Goal: Obtain resource: Download file/media

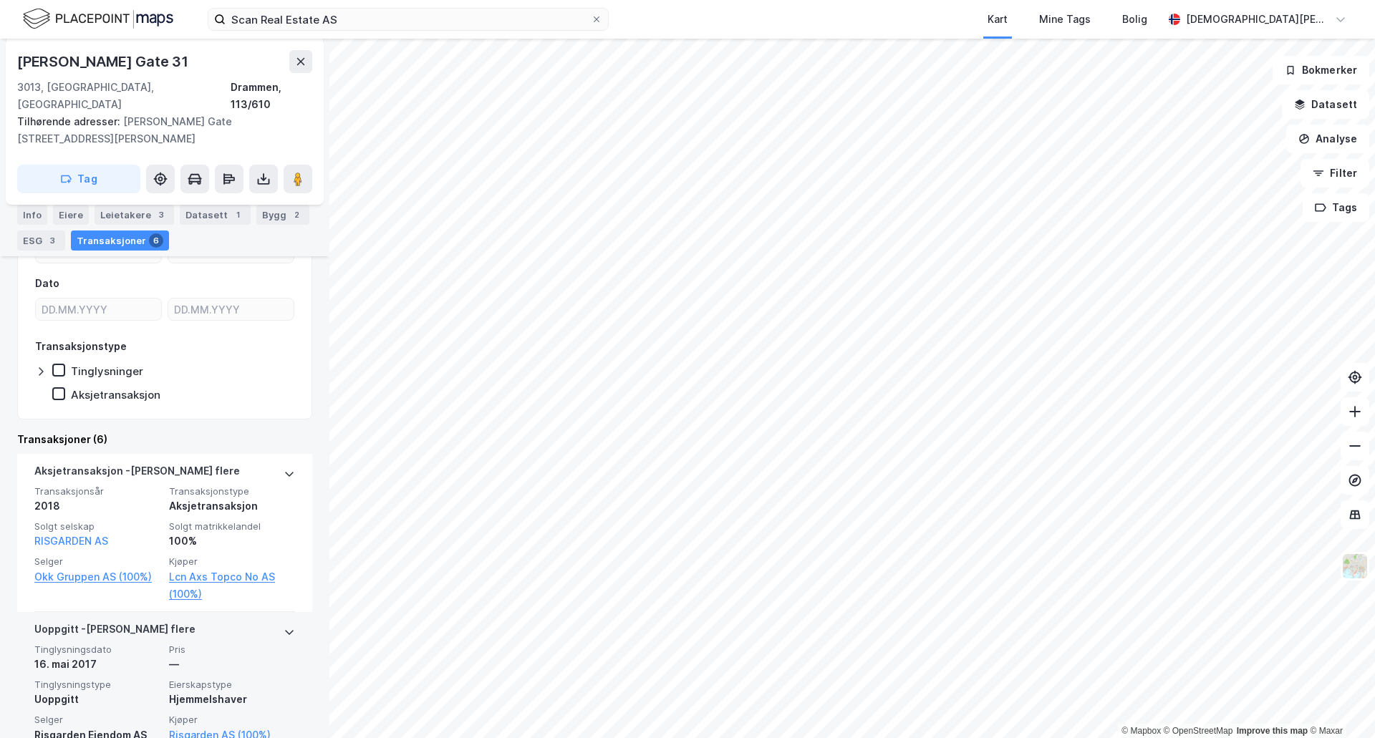
scroll to position [238, 0]
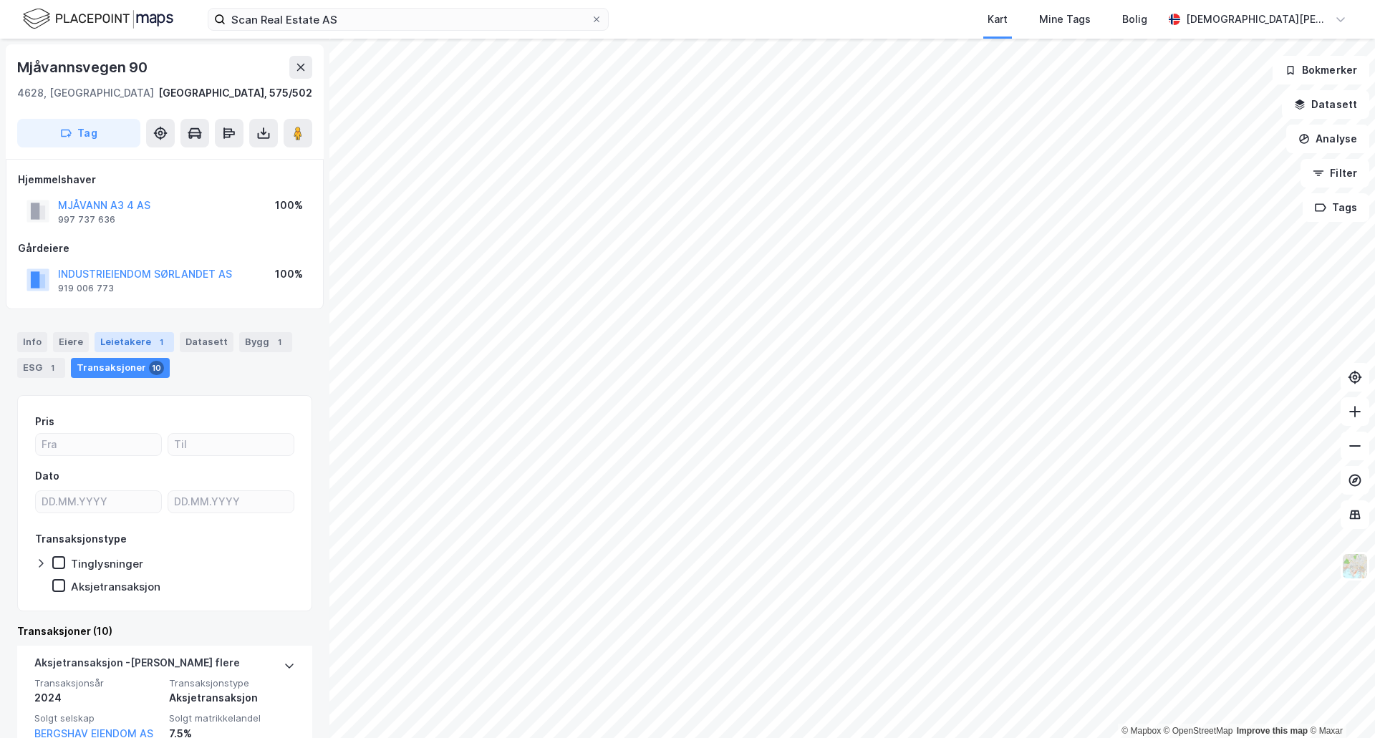
click at [130, 347] on div "Leietakere 1" at bounding box center [134, 342] width 79 height 20
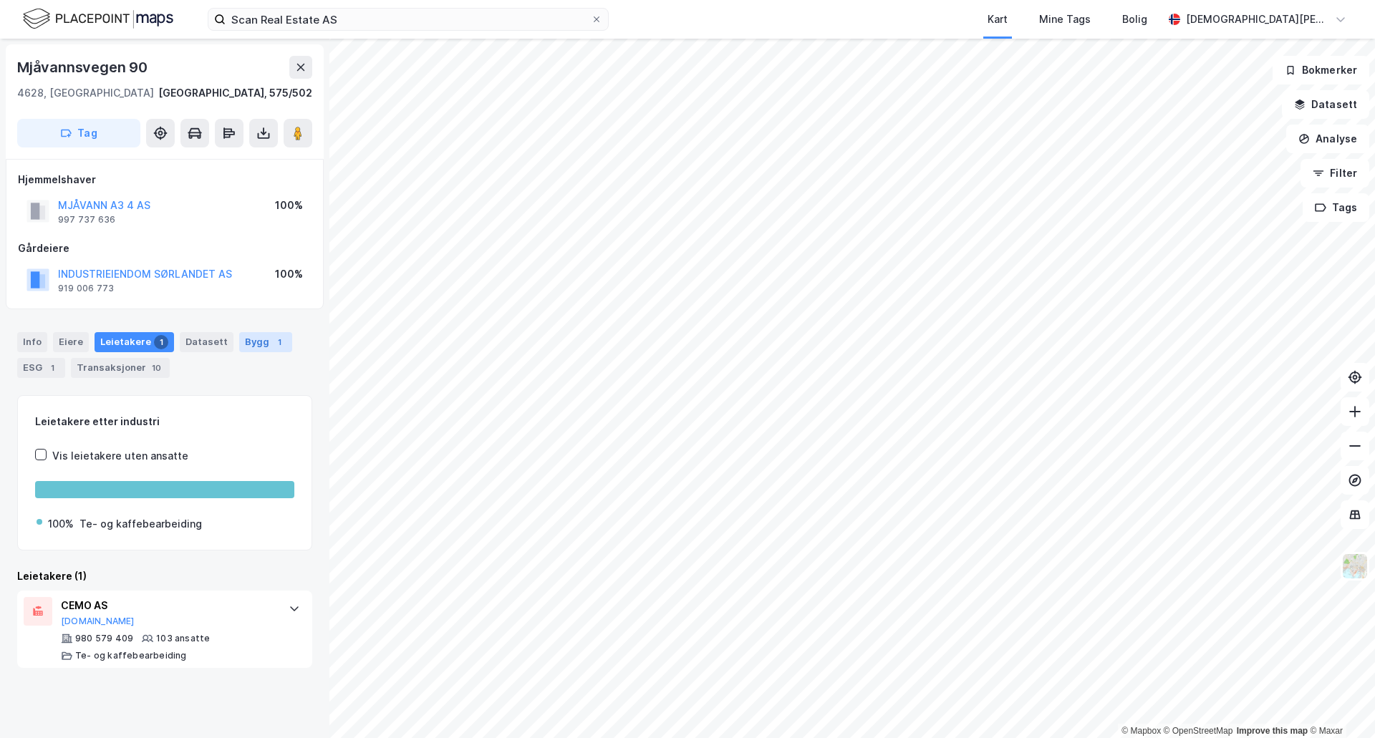
click at [259, 341] on div "Bygg 1" at bounding box center [265, 342] width 53 height 20
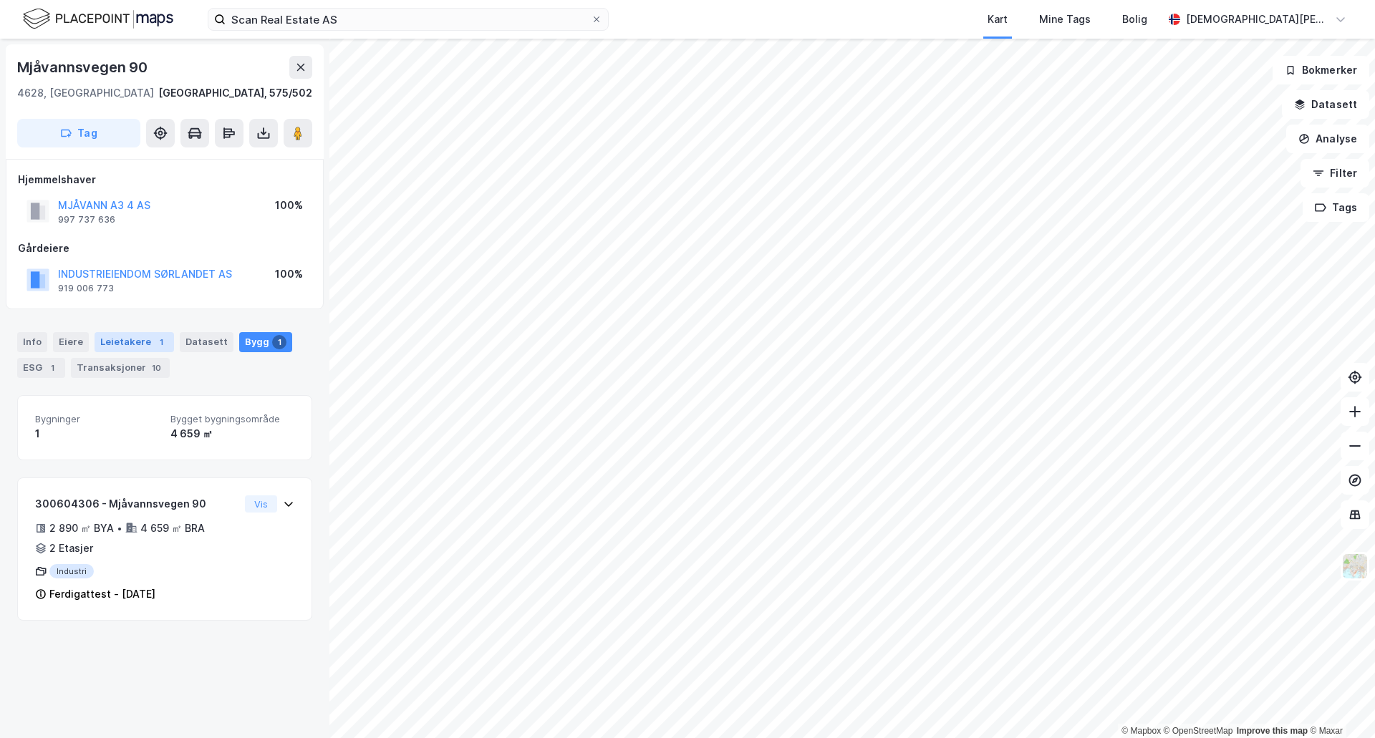
click at [103, 340] on div "Leietakere 1" at bounding box center [134, 342] width 79 height 20
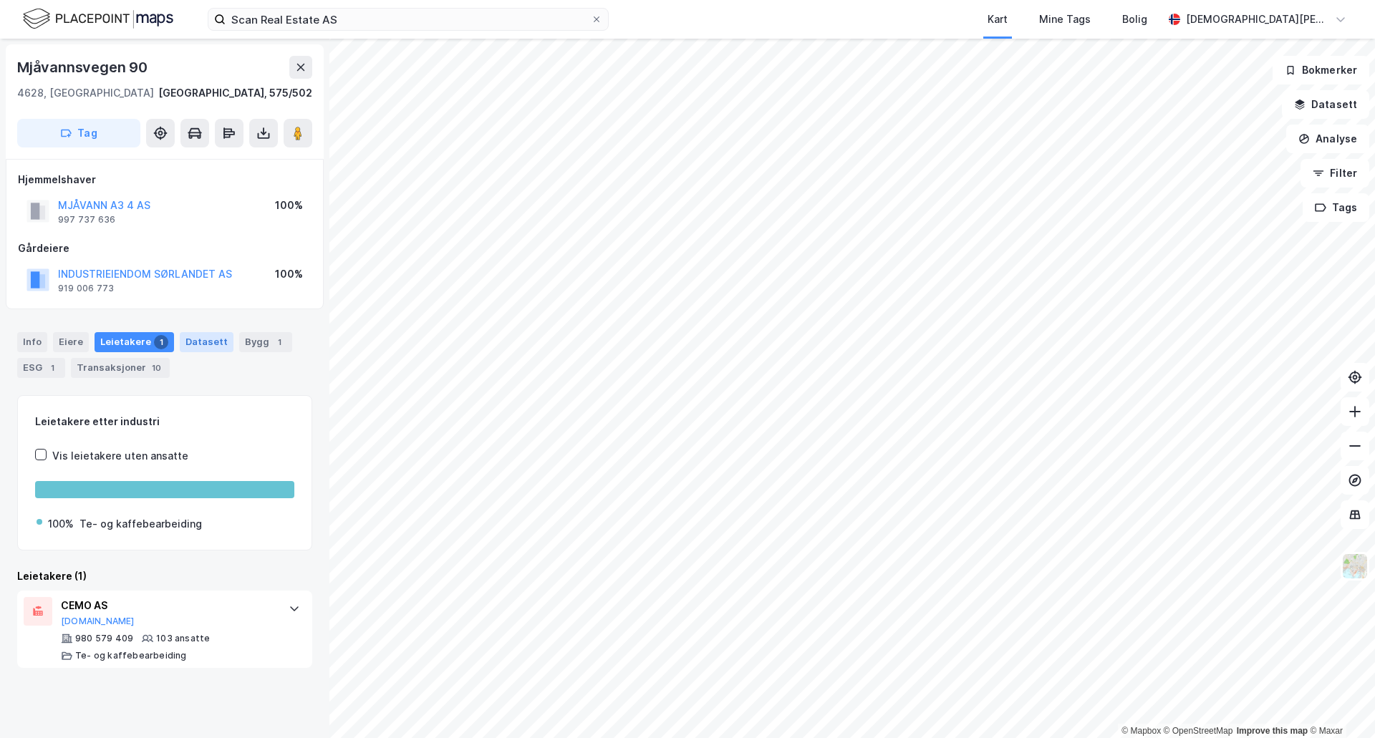
click at [191, 342] on div "Datasett" at bounding box center [207, 342] width 54 height 20
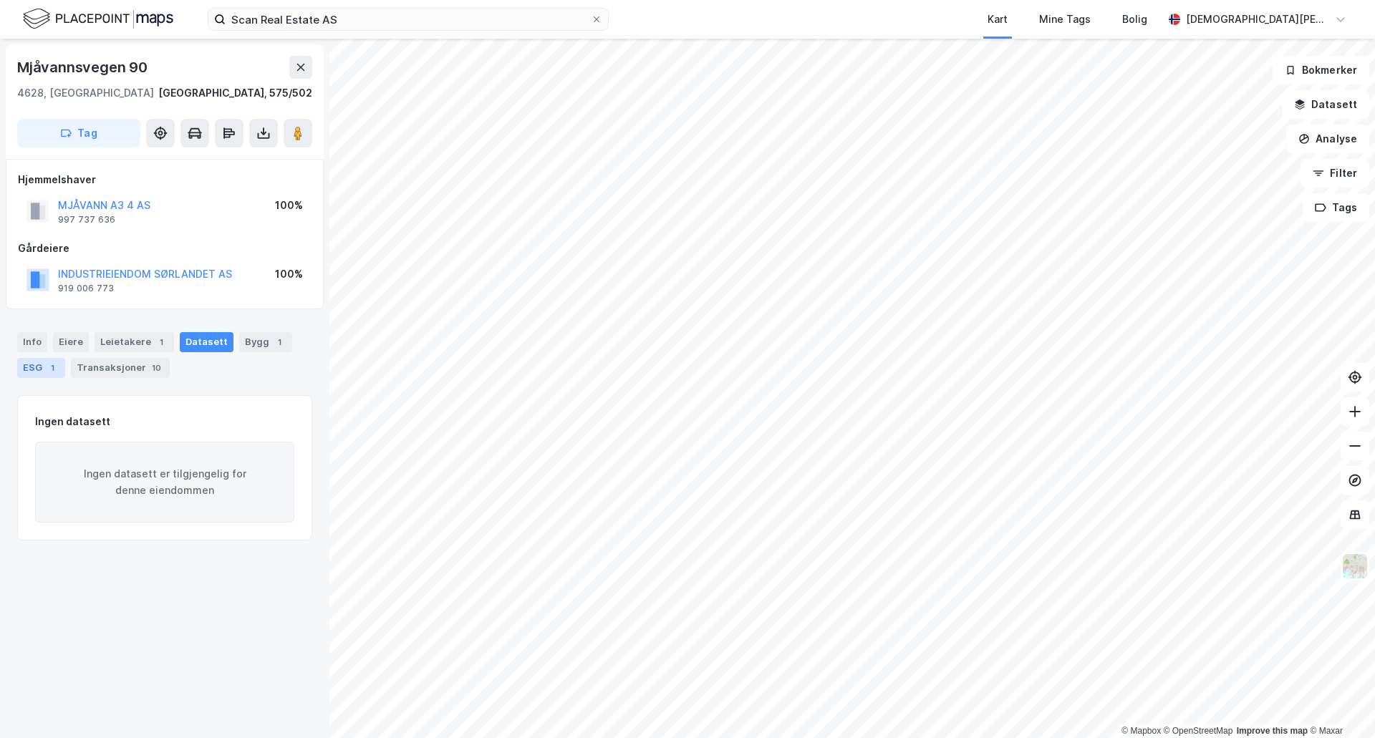
click at [21, 376] on div "ESG 1" at bounding box center [41, 368] width 48 height 20
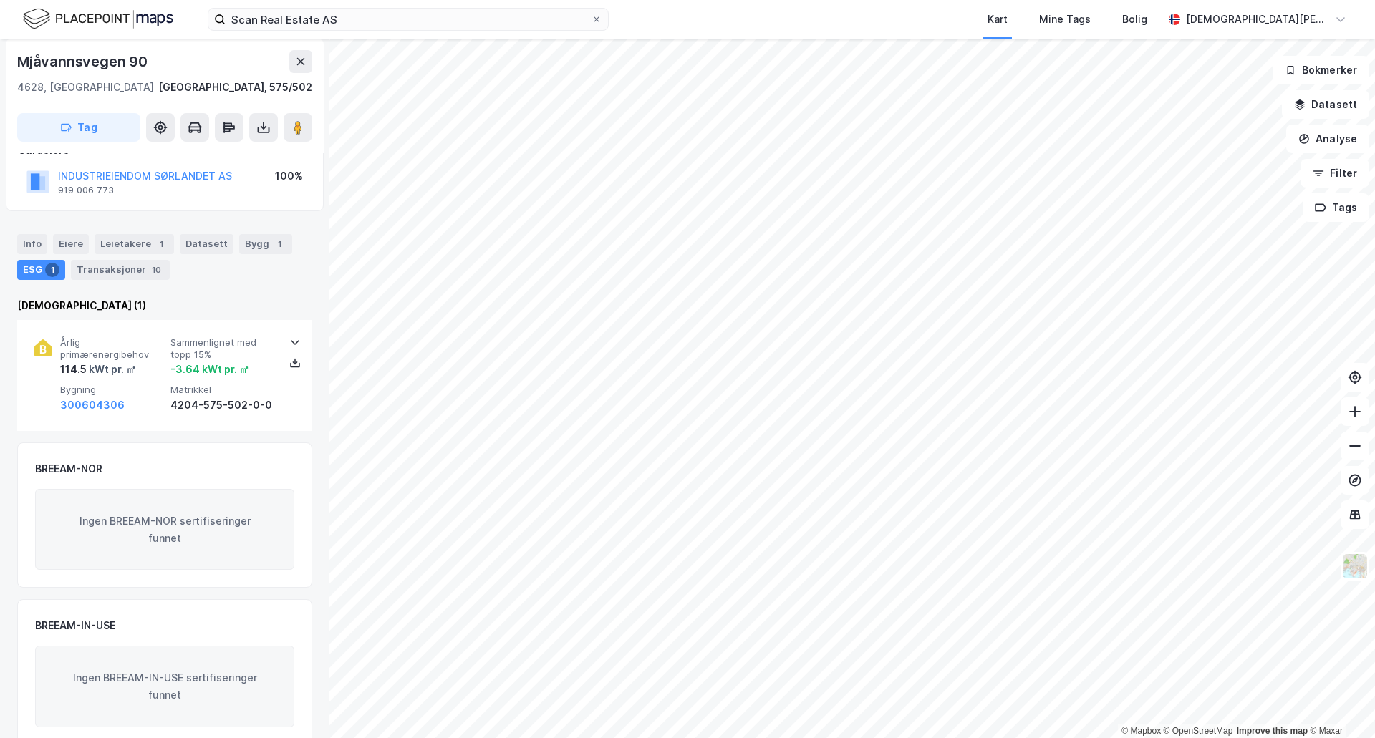
scroll to position [122, 0]
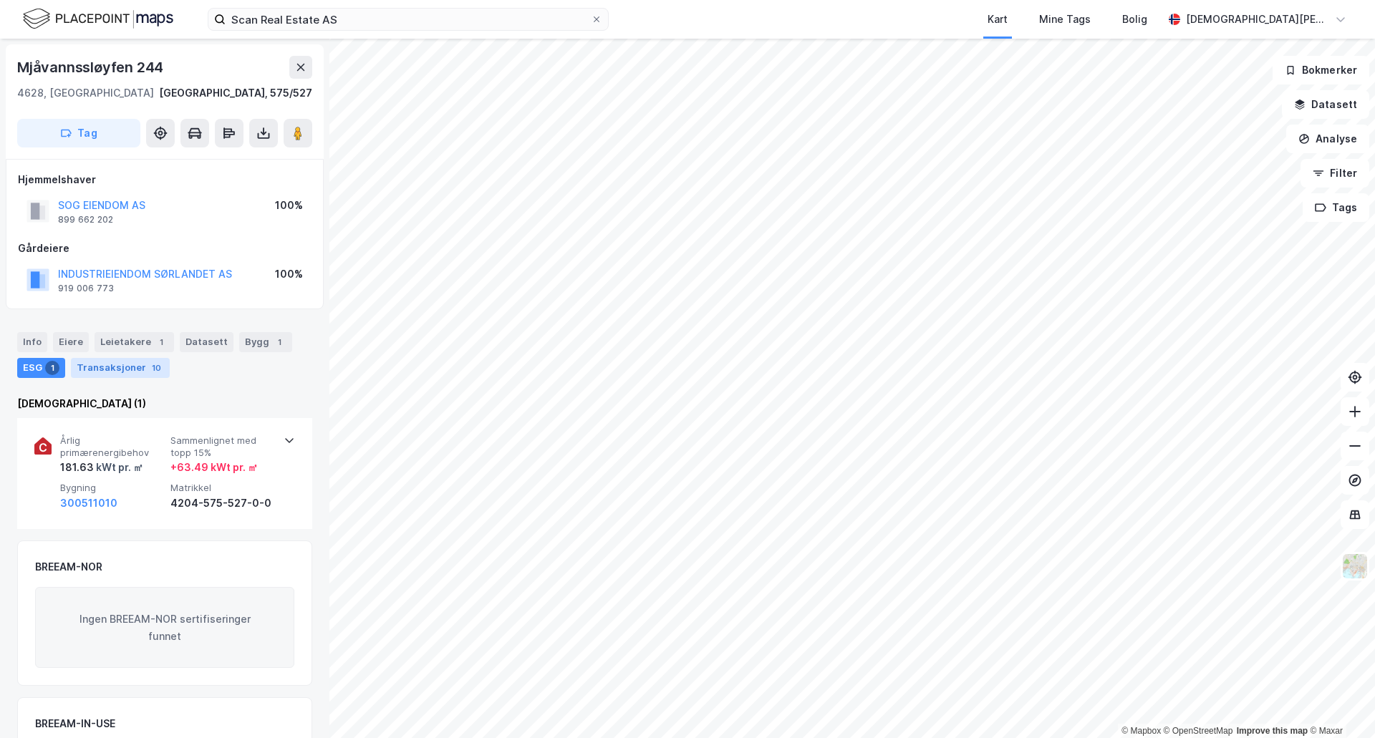
click at [130, 361] on div "Transaksjoner 10" at bounding box center [120, 368] width 99 height 20
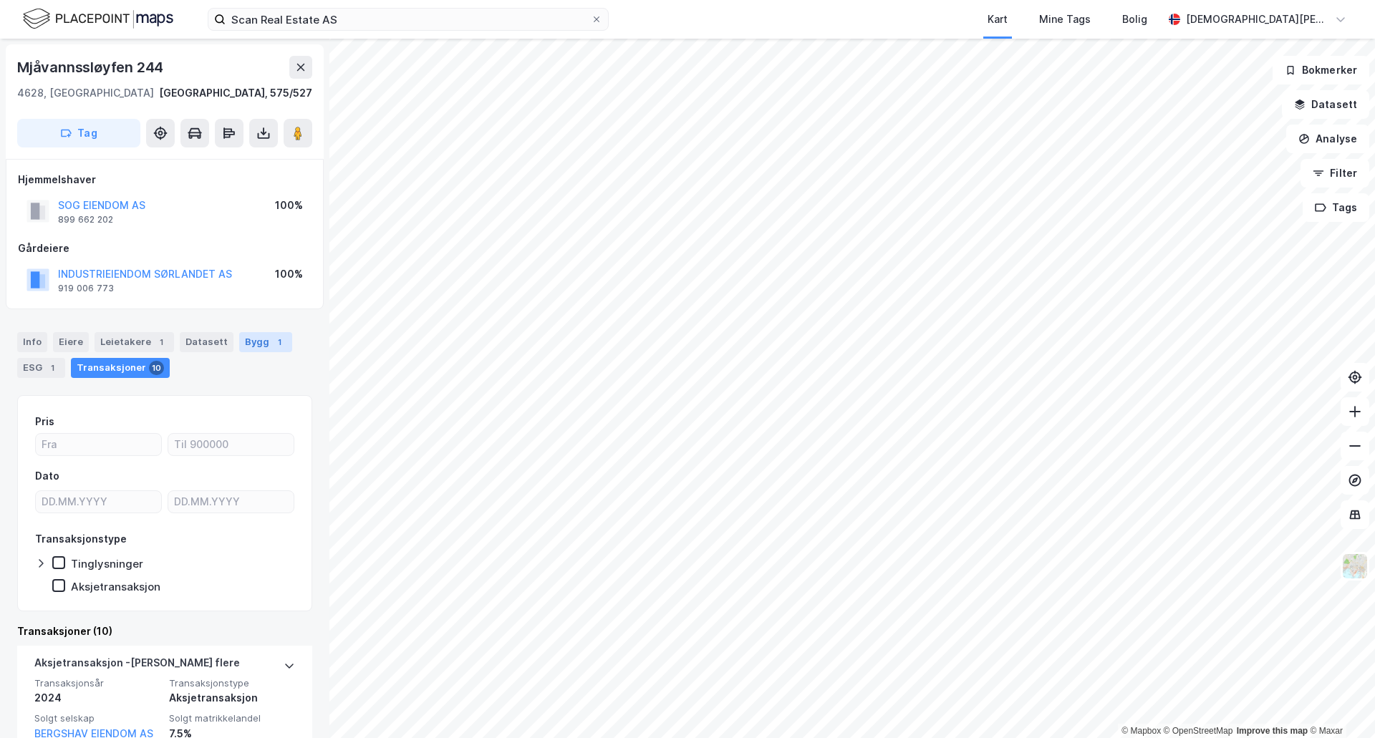
click at [248, 343] on div "Bygg 1" at bounding box center [265, 342] width 53 height 20
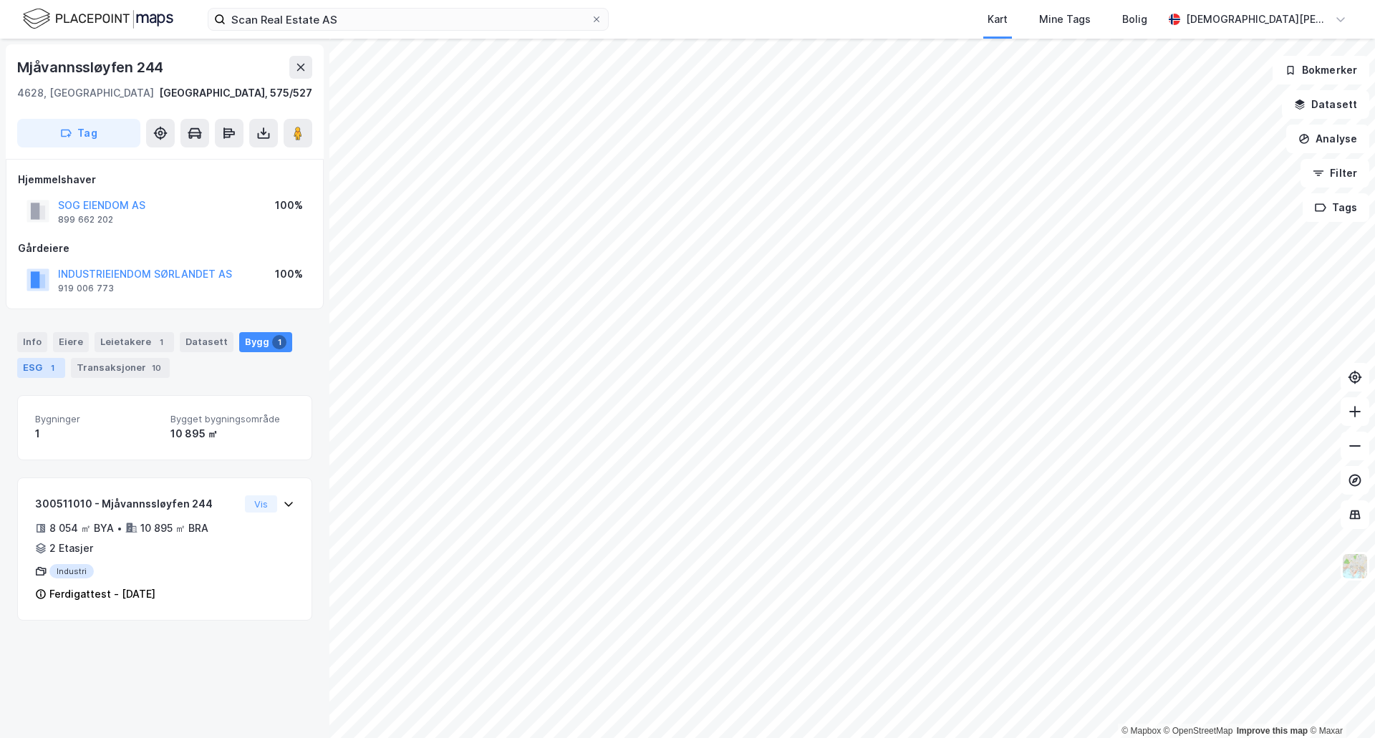
click at [37, 362] on div "ESG 1" at bounding box center [41, 368] width 48 height 20
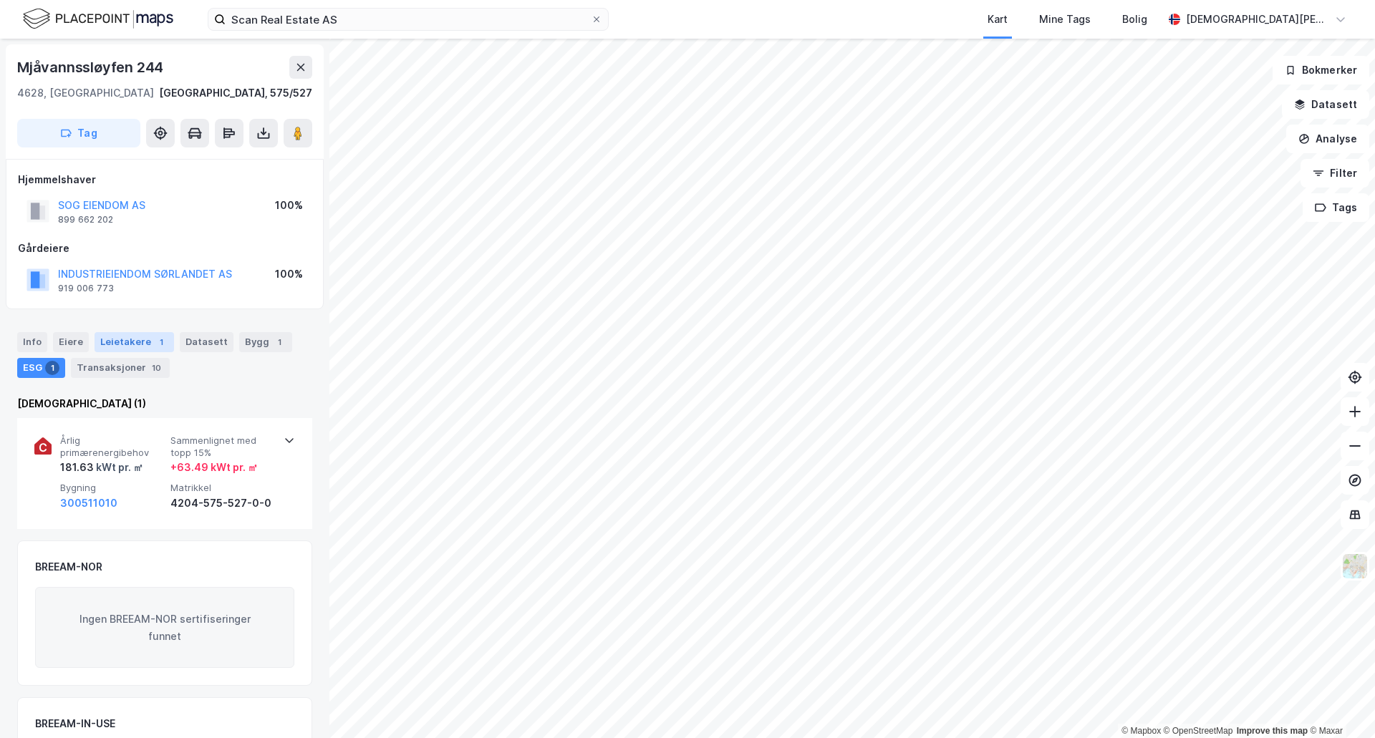
click at [122, 350] on div "Leietakere 1" at bounding box center [134, 342] width 79 height 20
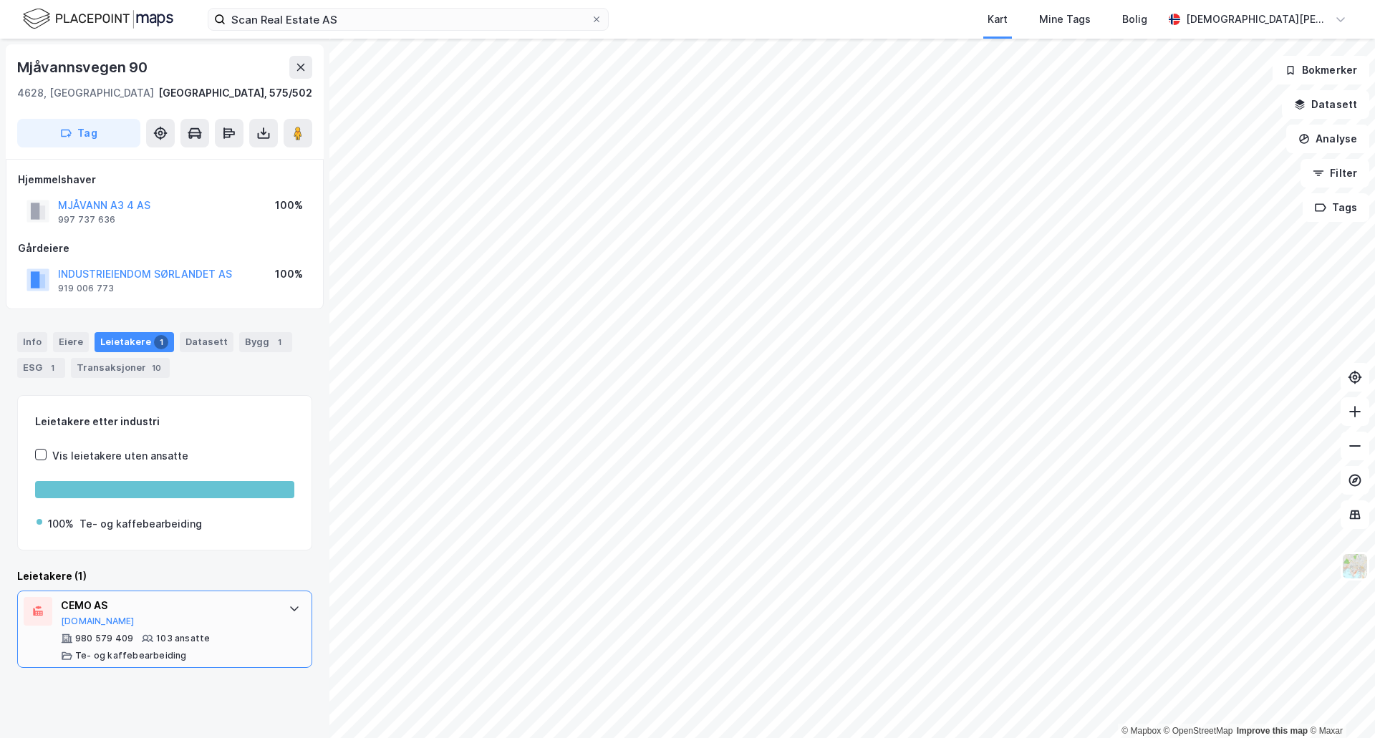
click at [150, 622] on div "CEMO AS [DOMAIN_NAME]" at bounding box center [167, 612] width 213 height 30
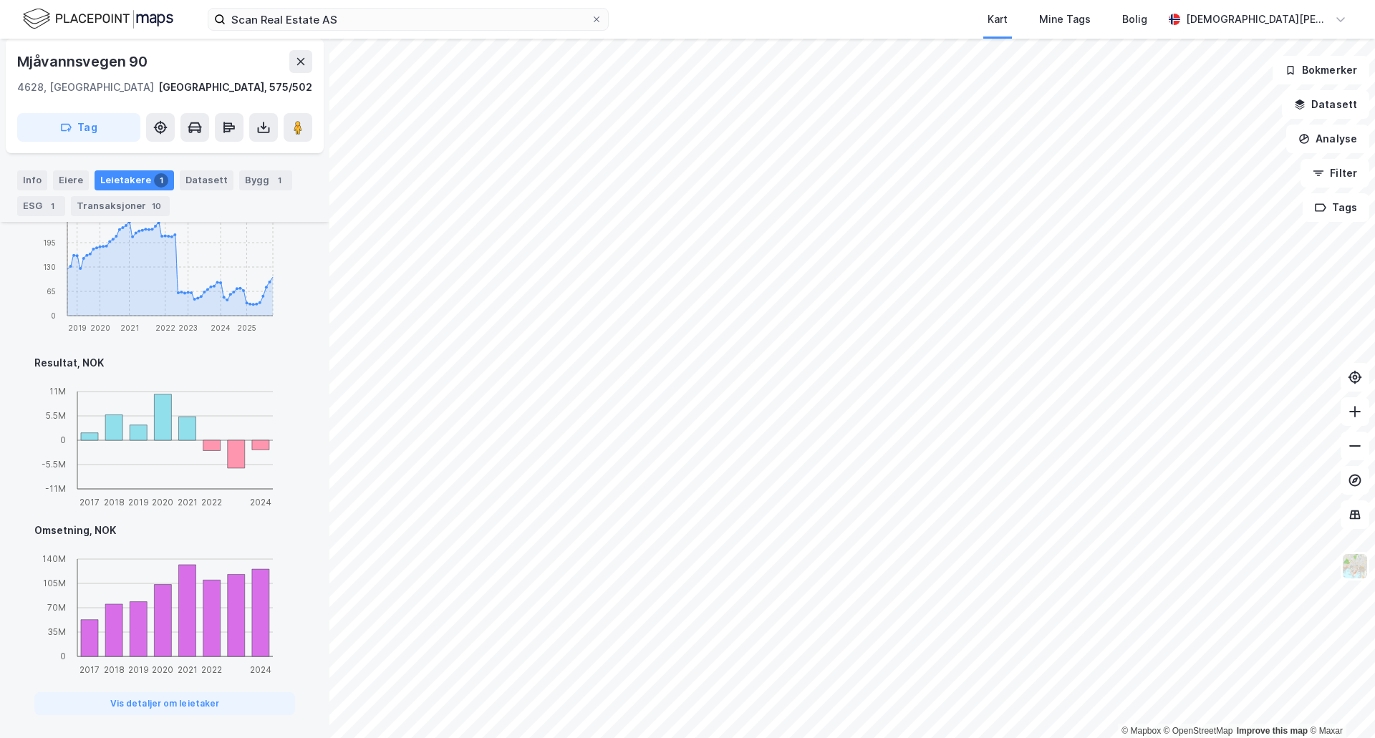
scroll to position [746, 0]
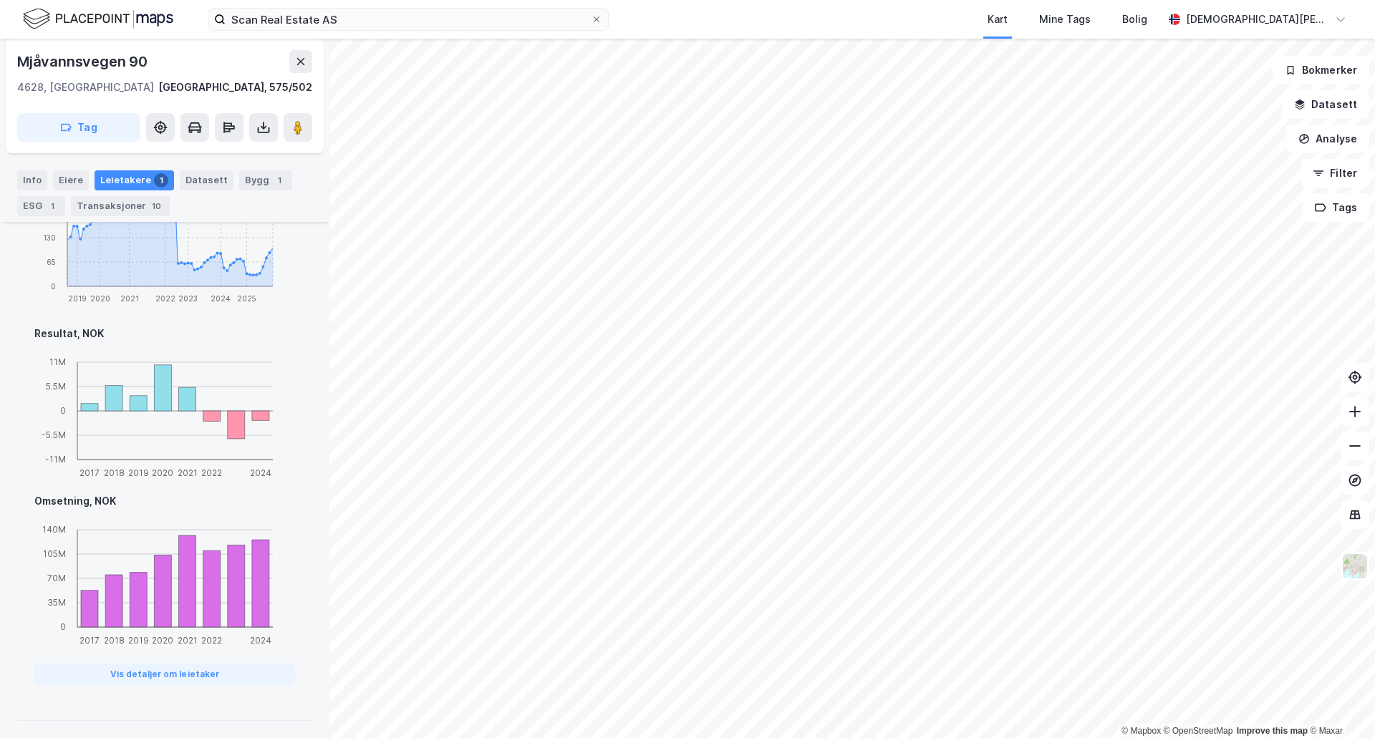
click at [213, 691] on div "Adresse Mjåvannsvegen 90 Grunnlagt [DATE] MVA Ja Innflyttet [DATE] Telefonnumme…" at bounding box center [164, 322] width 295 height 799
click at [213, 683] on button "Vis detaljer om leietaker" at bounding box center [164, 674] width 261 height 23
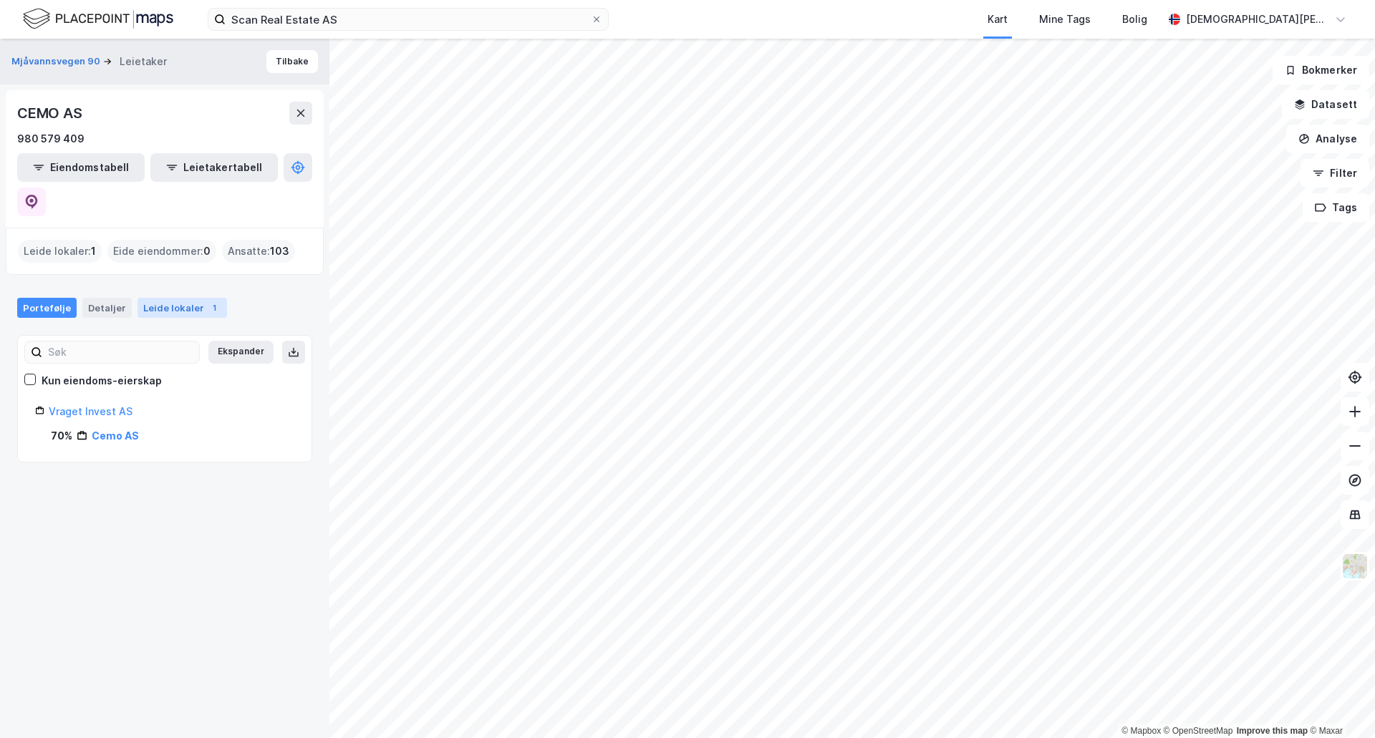
click at [207, 301] on div "1" at bounding box center [214, 308] width 14 height 14
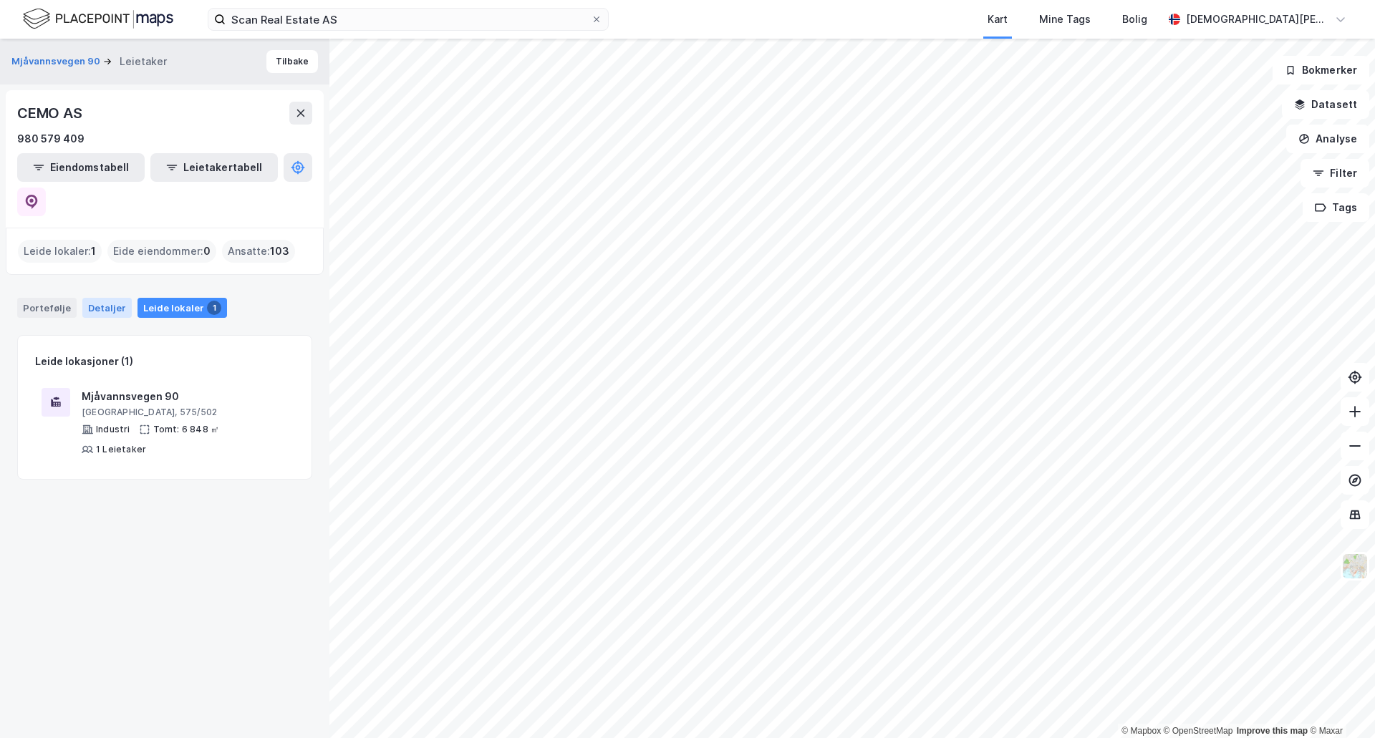
click at [108, 298] on div "Detaljer" at bounding box center [106, 308] width 49 height 20
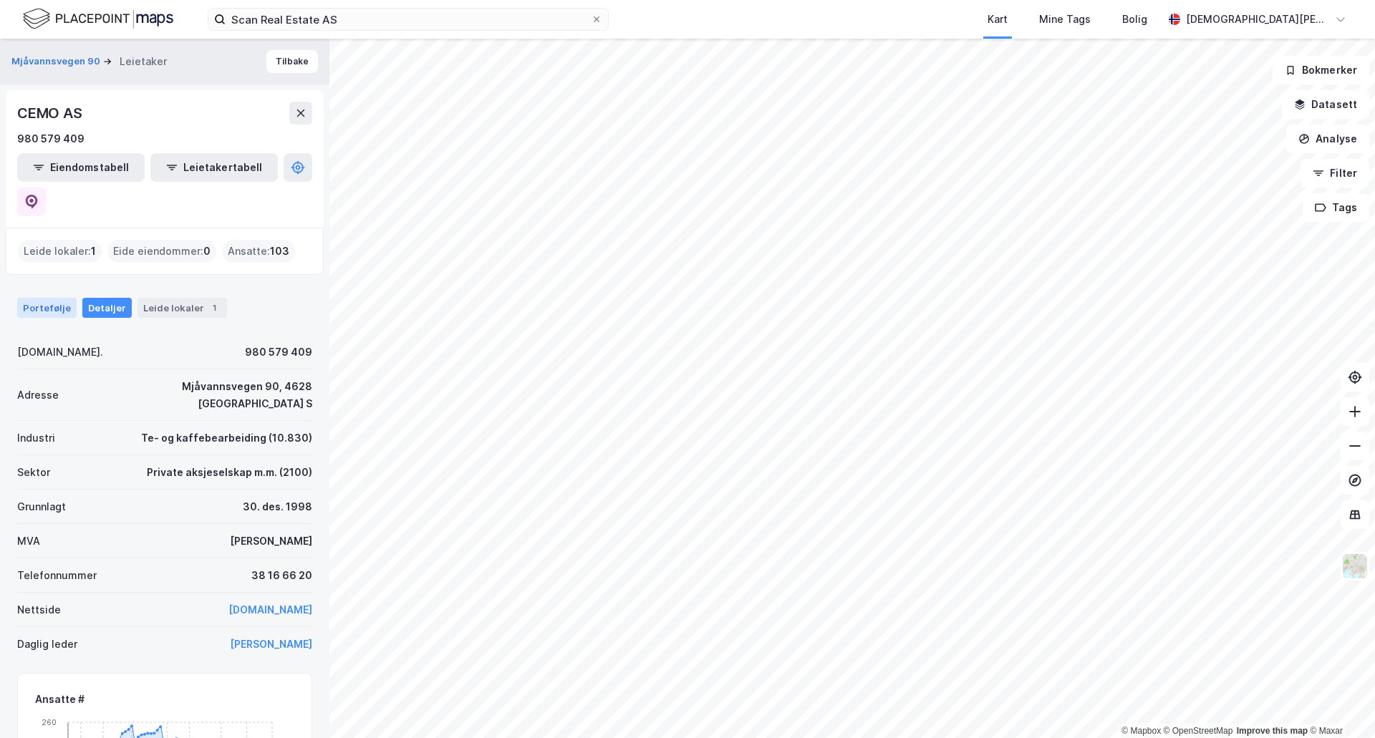
click at [62, 298] on div "Portefølje" at bounding box center [46, 308] width 59 height 20
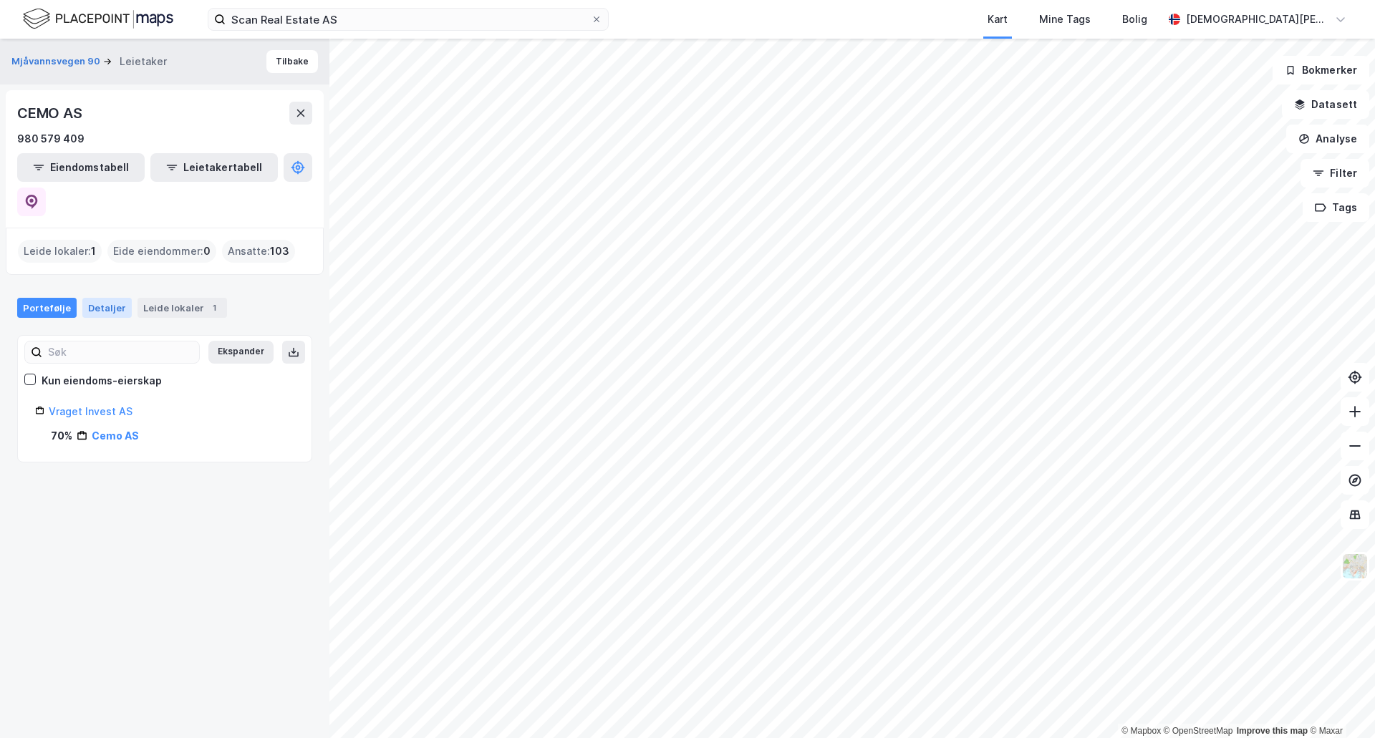
click at [98, 298] on div "Detaljer" at bounding box center [106, 308] width 49 height 20
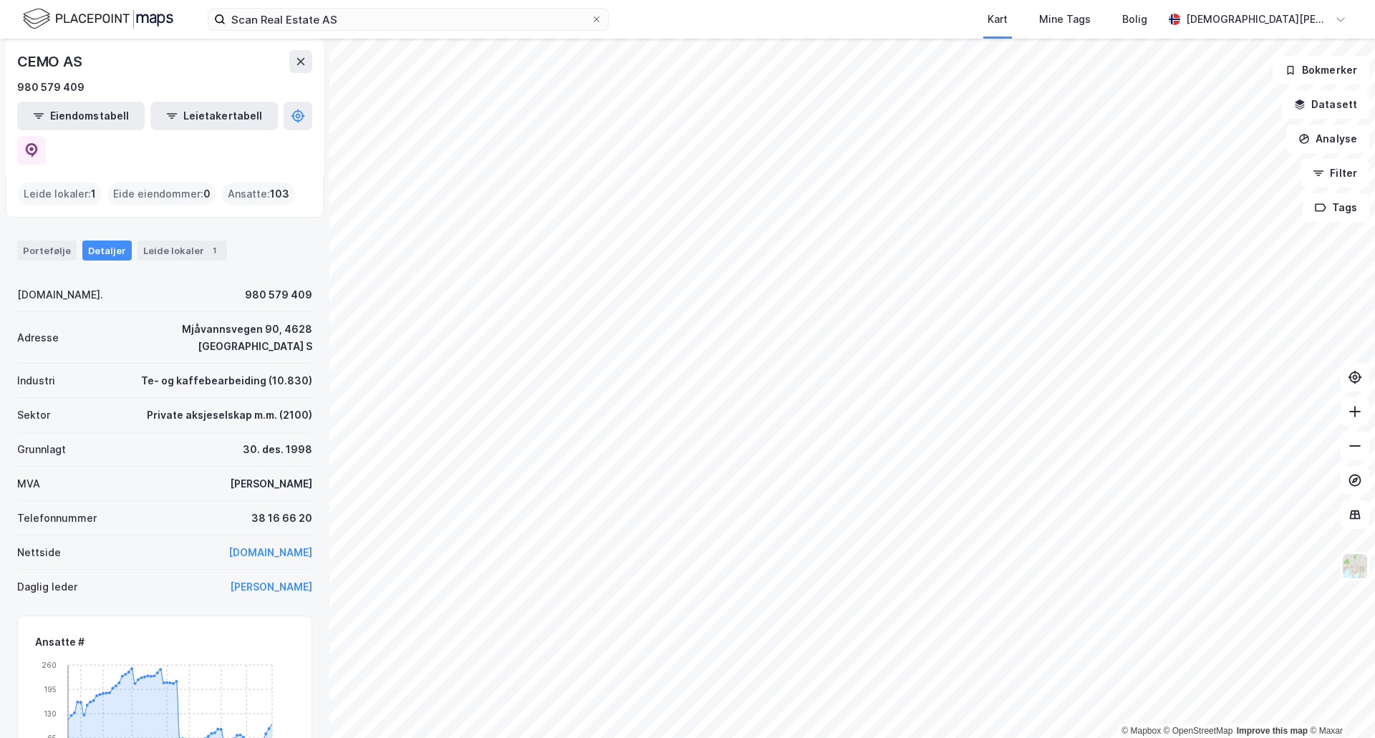
scroll to position [2, 0]
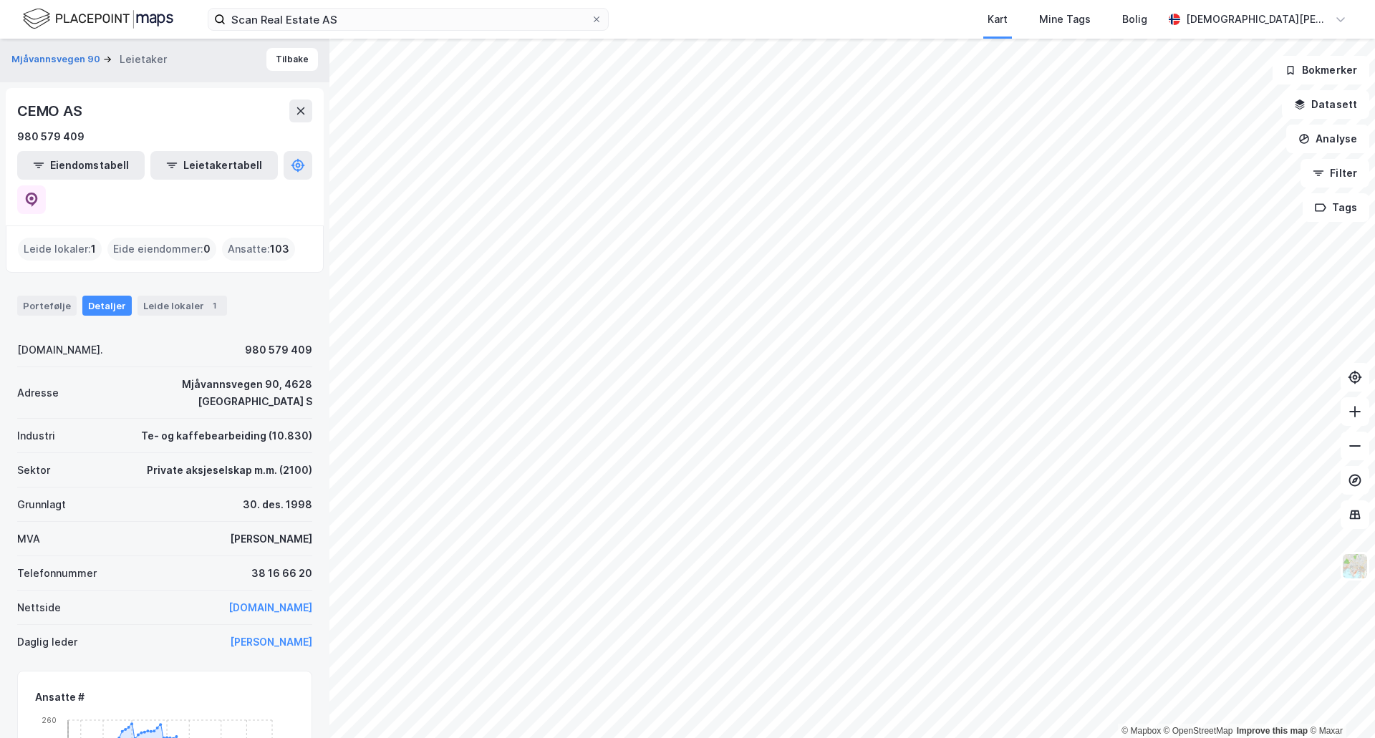
click at [221, 522] on div "MVA Ja" at bounding box center [164, 539] width 295 height 34
click at [297, 114] on icon at bounding box center [301, 110] width 8 height 7
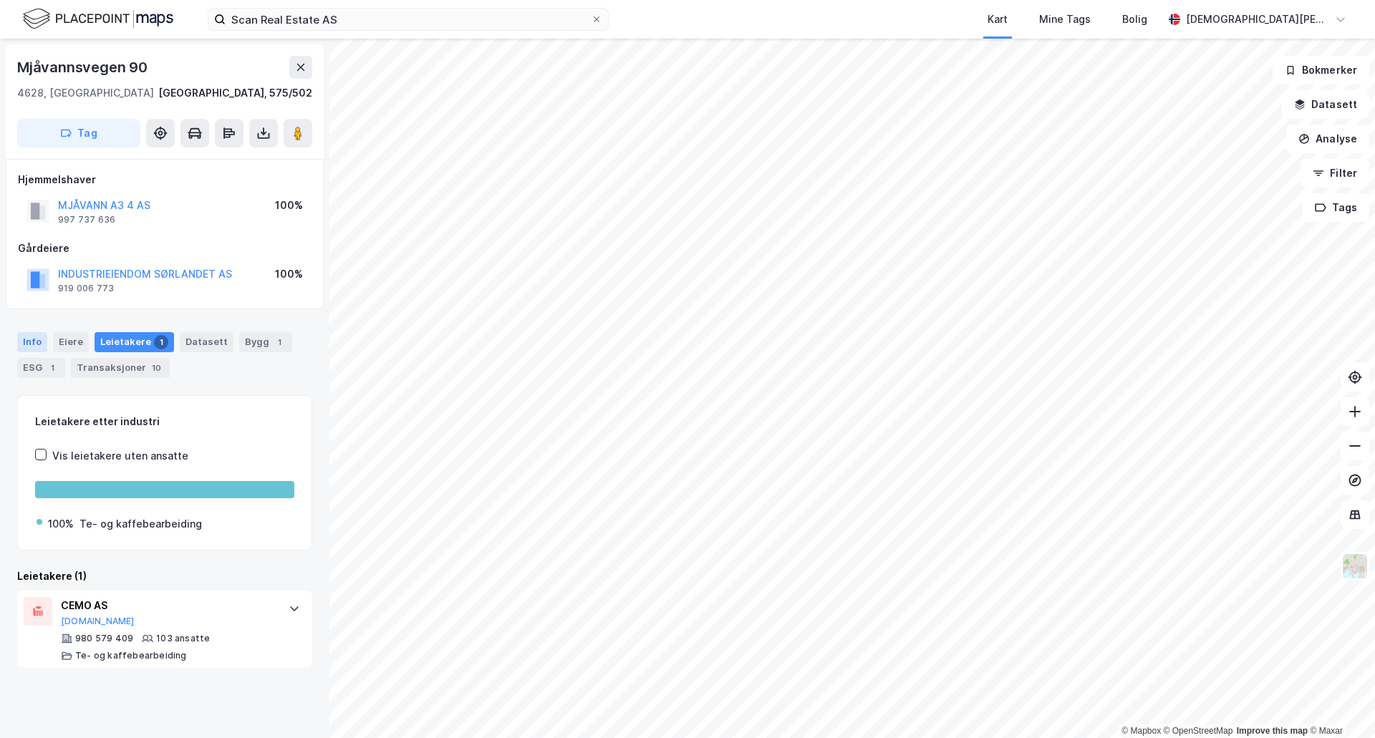
click at [34, 342] on div "Info" at bounding box center [32, 342] width 30 height 20
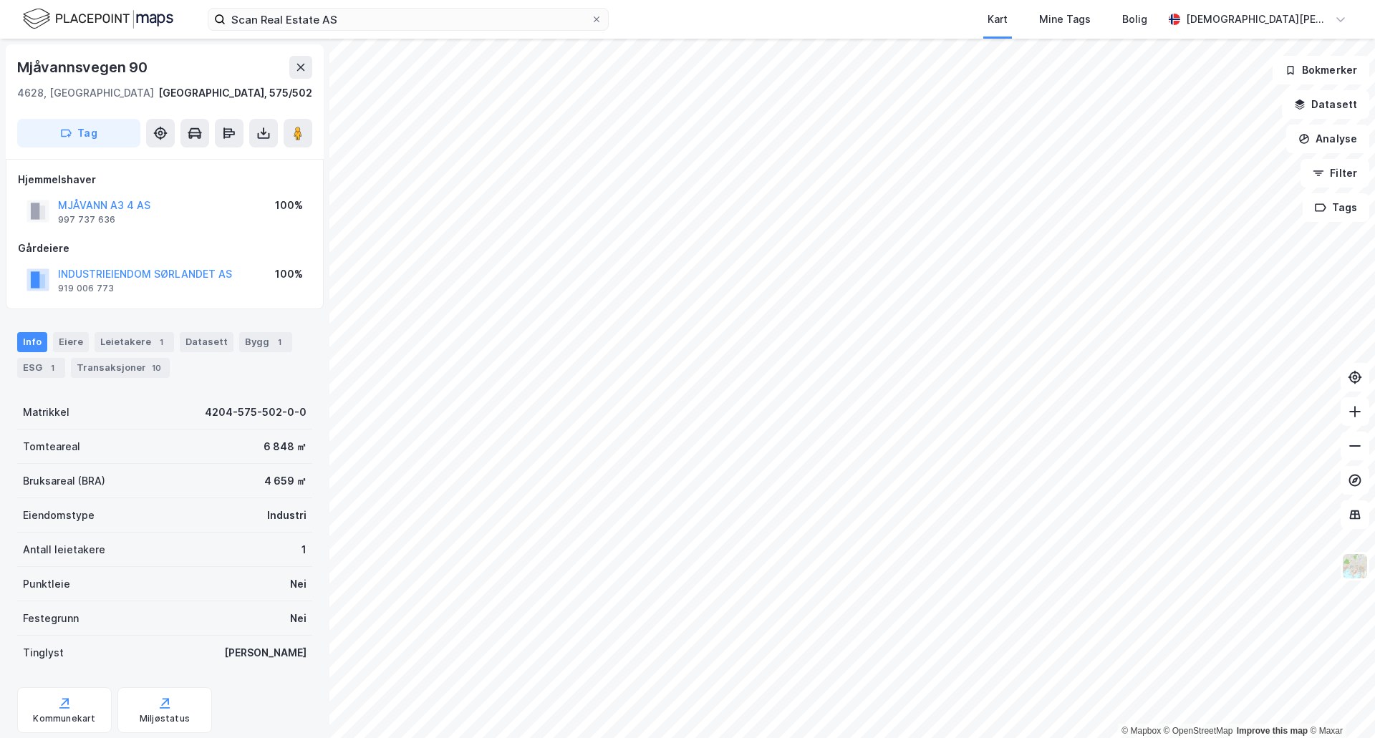
click at [124, 355] on div "Info [PERSON_NAME] 1 Datasett Bygg 1 ESG 1 Transaksjoner 10" at bounding box center [164, 355] width 295 height 46
drag, startPoint x: 124, startPoint y: 372, endPoint x: 309, endPoint y: 622, distance: 310.8
click at [124, 373] on div "Transaksjoner 10" at bounding box center [120, 368] width 99 height 20
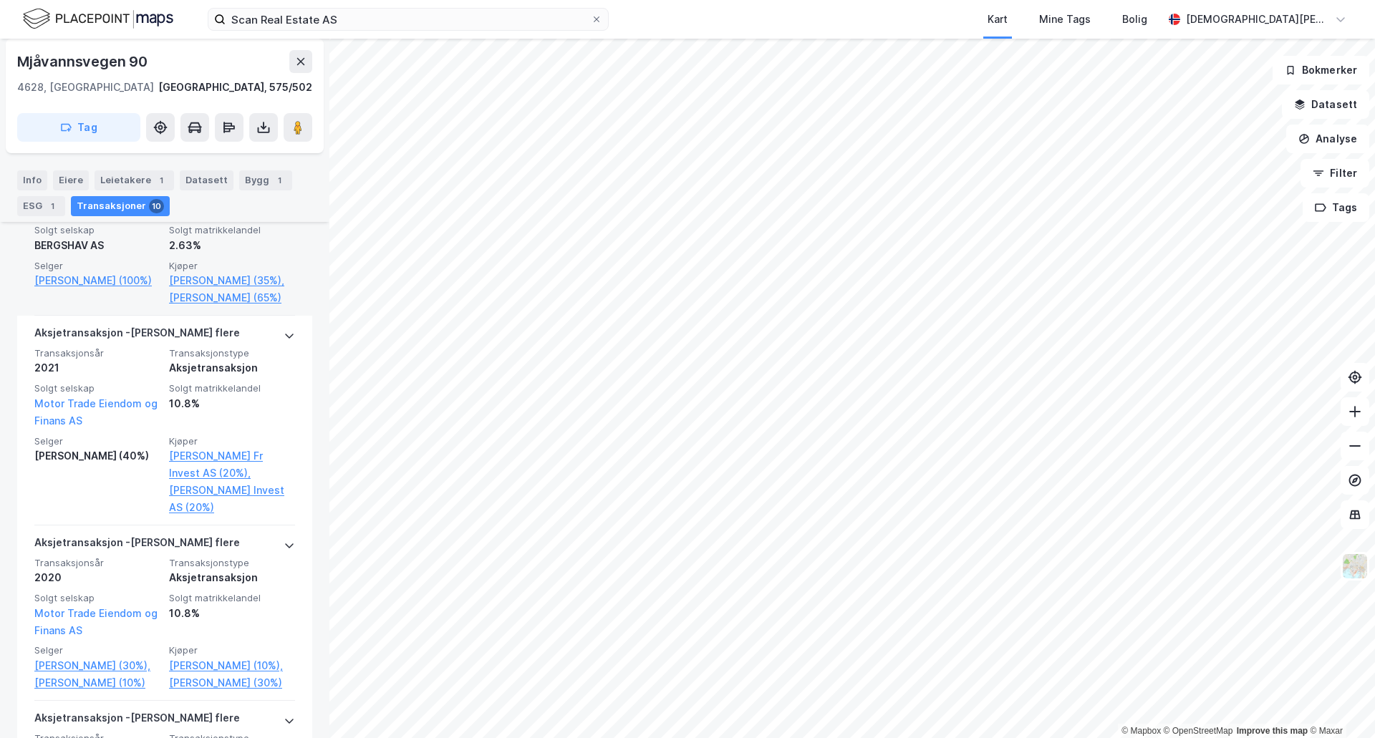
scroll to position [1033, 0]
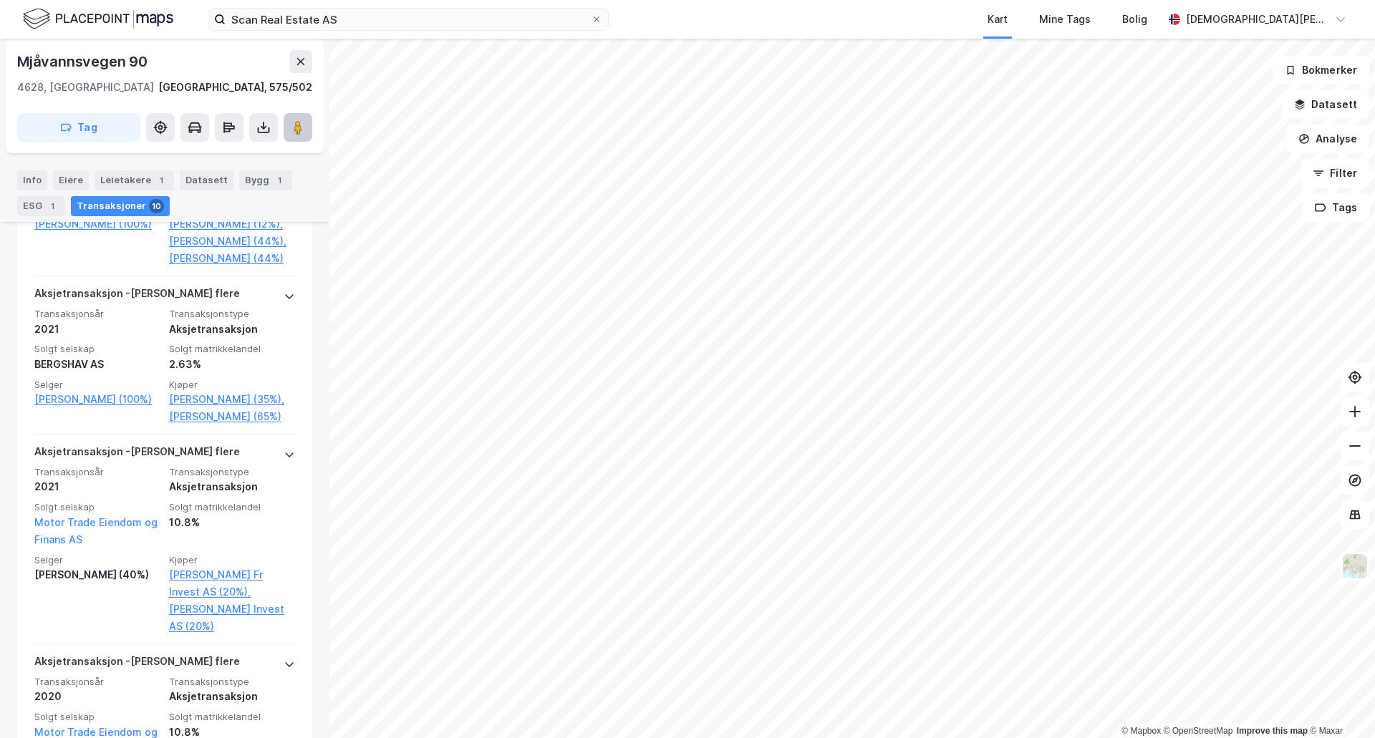
click at [305, 135] on button at bounding box center [298, 127] width 29 height 29
click at [254, 186] on div "Bygg 1" at bounding box center [265, 180] width 53 height 20
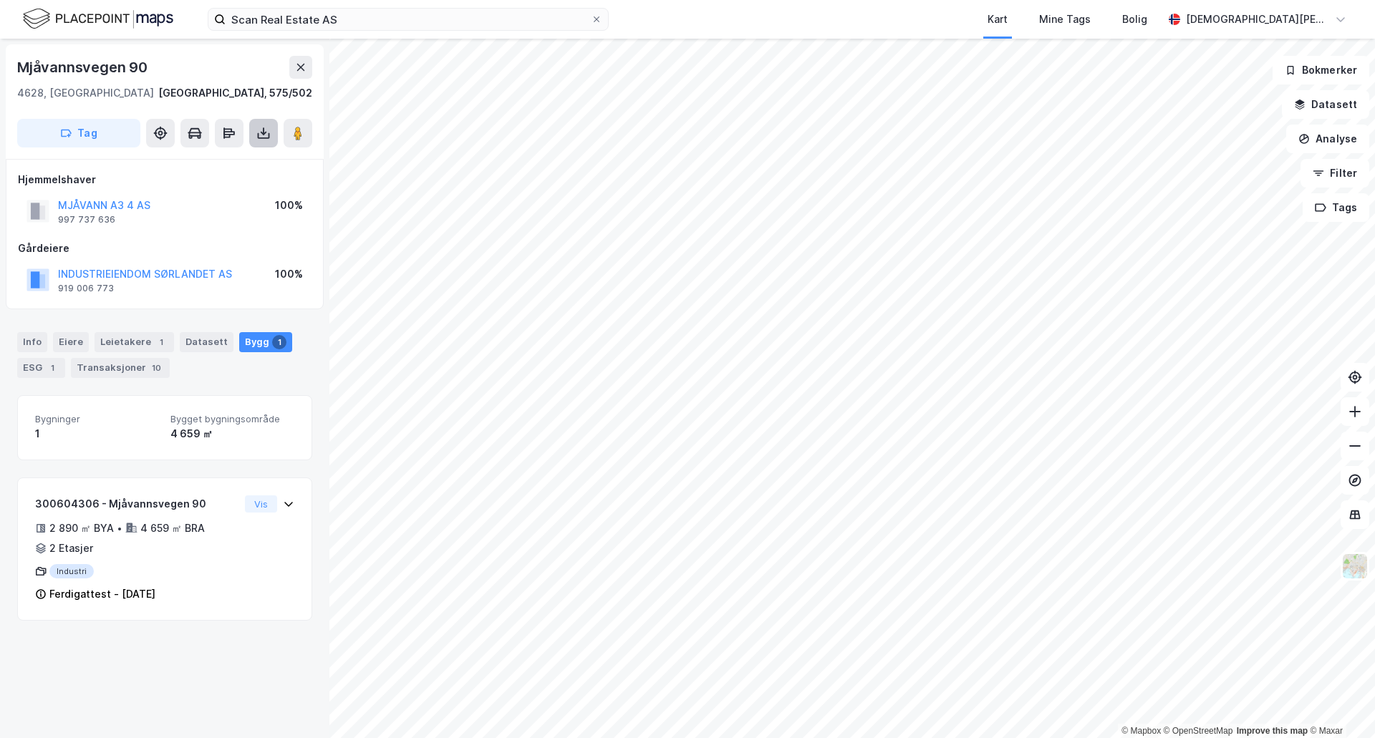
click at [267, 125] on button at bounding box center [263, 133] width 29 height 29
click at [213, 185] on div "Last ned matrikkelrapport" at bounding box center [210, 184] width 118 height 11
click at [236, 181] on div "Last ned matrikkelrapport" at bounding box center [210, 184] width 118 height 11
click at [222, 171] on div "Last ned grunnbok" at bounding box center [201, 161] width 153 height 23
click at [205, 167] on div "Last ned grunnbok" at bounding box center [192, 161] width 83 height 11
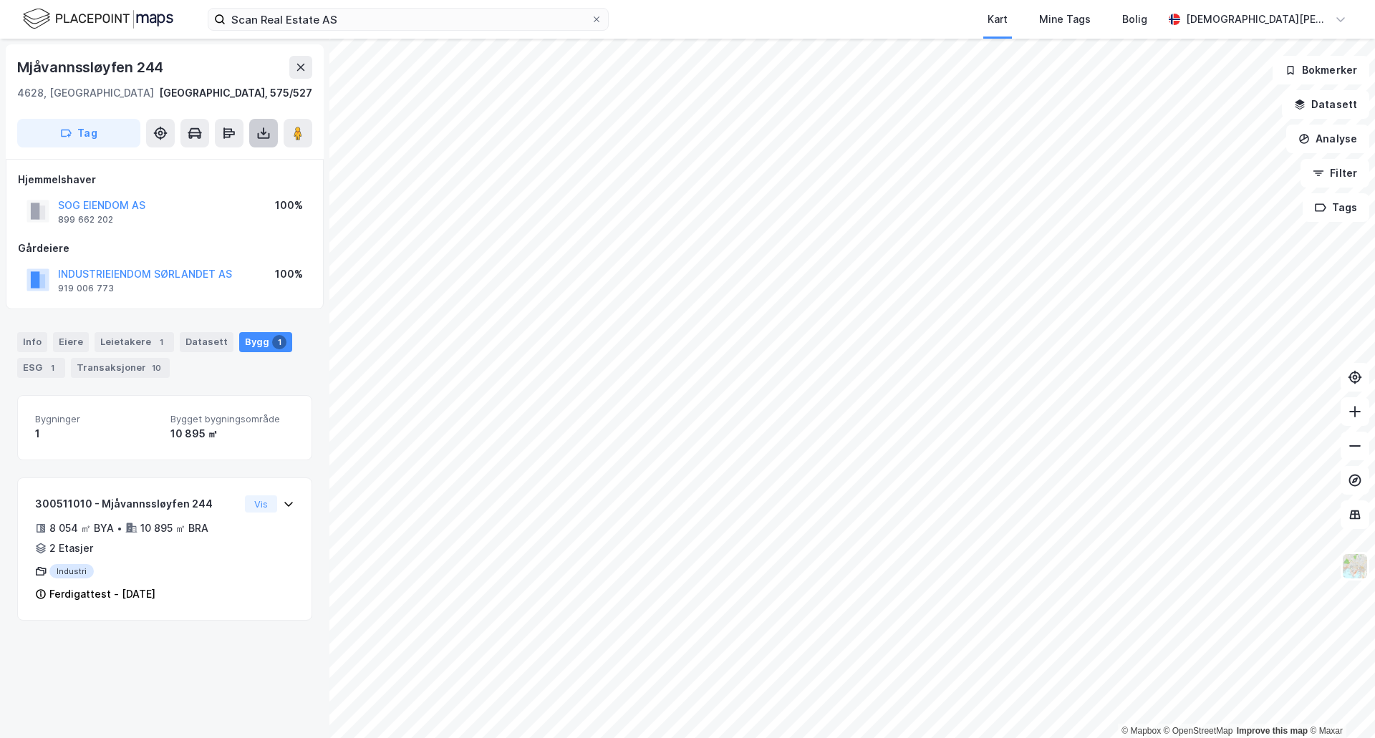
click at [266, 133] on icon at bounding box center [264, 134] width 6 height 4
click at [231, 180] on div "Last ned matrikkelrapport" at bounding box center [210, 184] width 118 height 11
click at [223, 162] on div "Last ned grunnbok" at bounding box center [192, 161] width 83 height 11
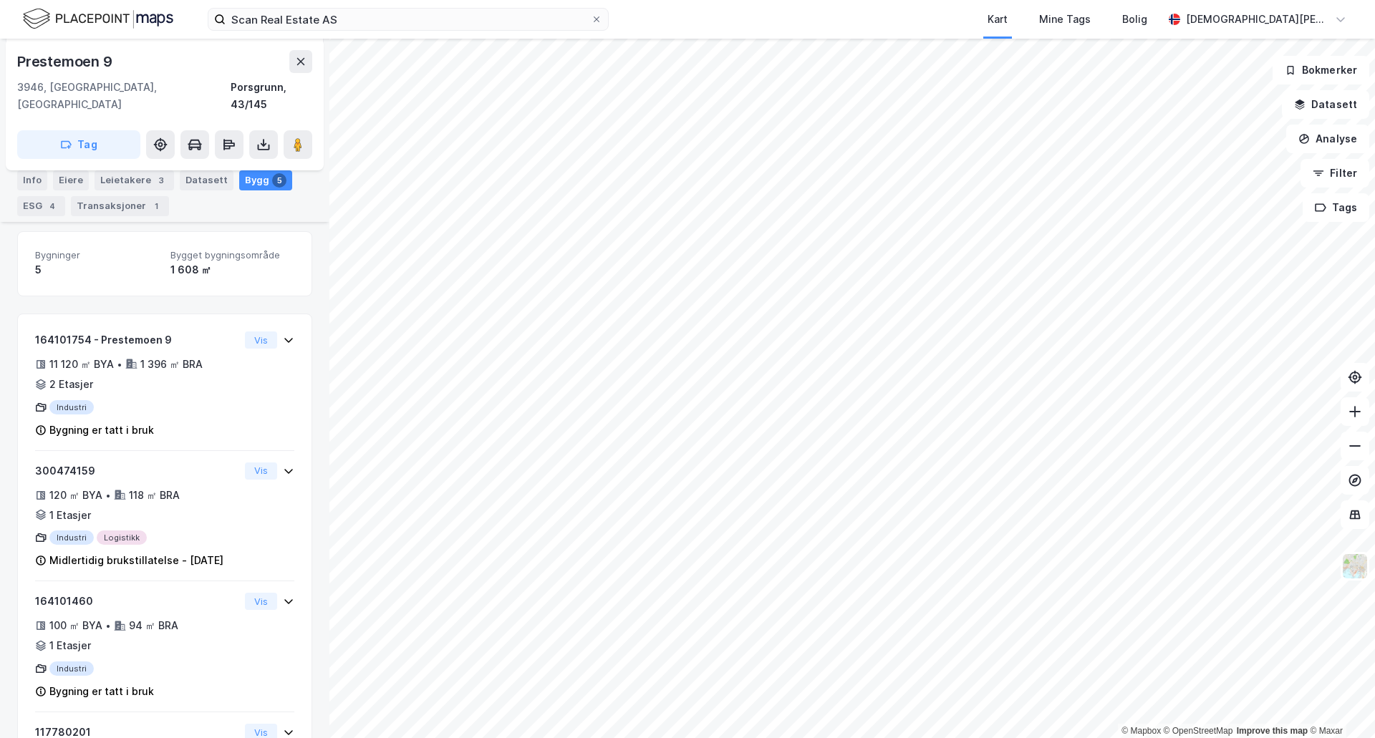
scroll to position [161, 0]
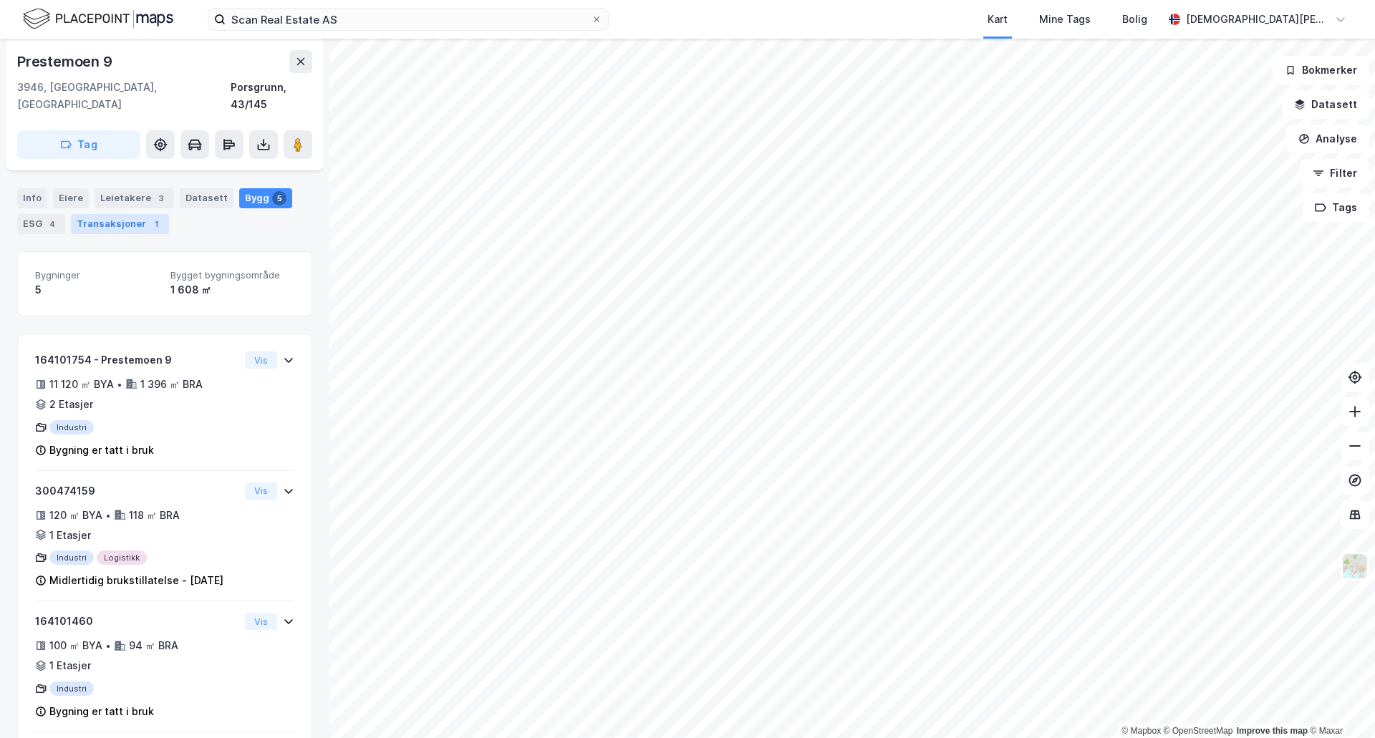
click at [128, 214] on div "Transaksjoner 1" at bounding box center [120, 224] width 98 height 20
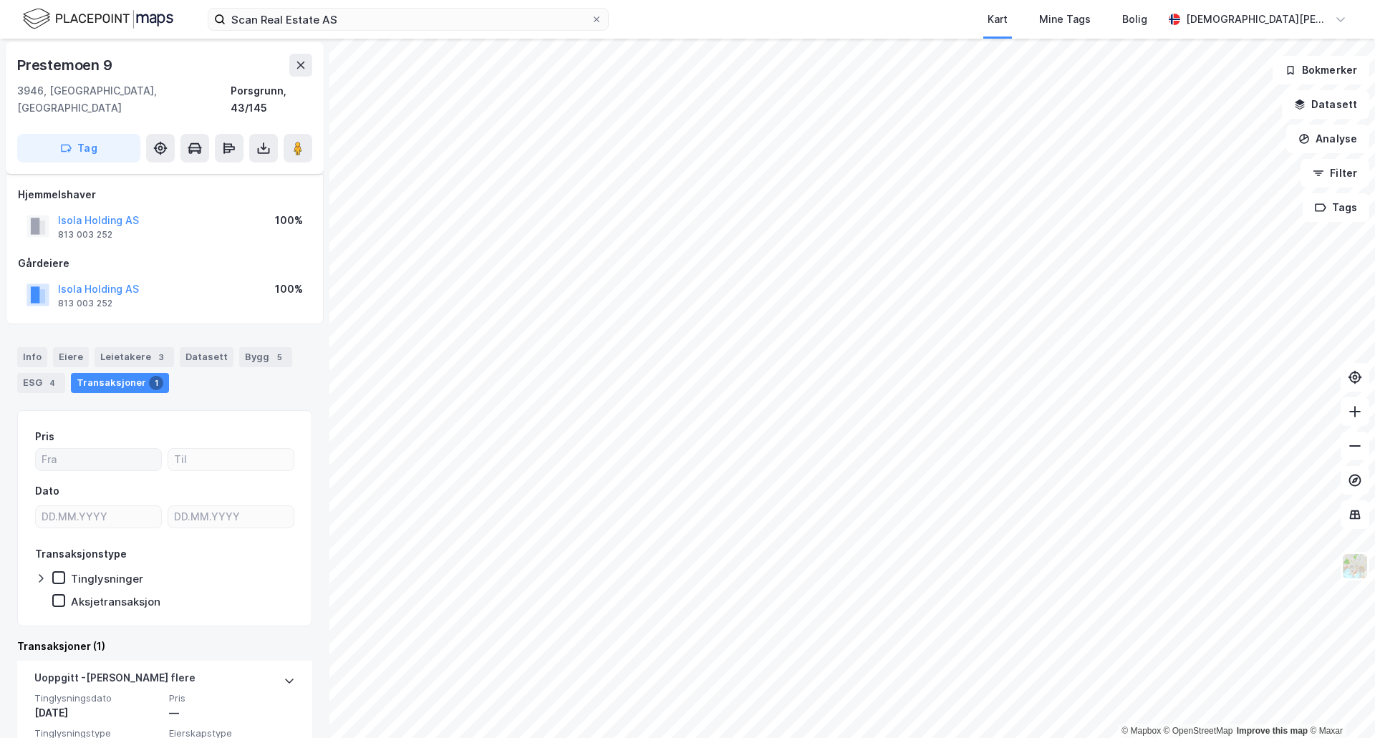
scroll to position [65, 0]
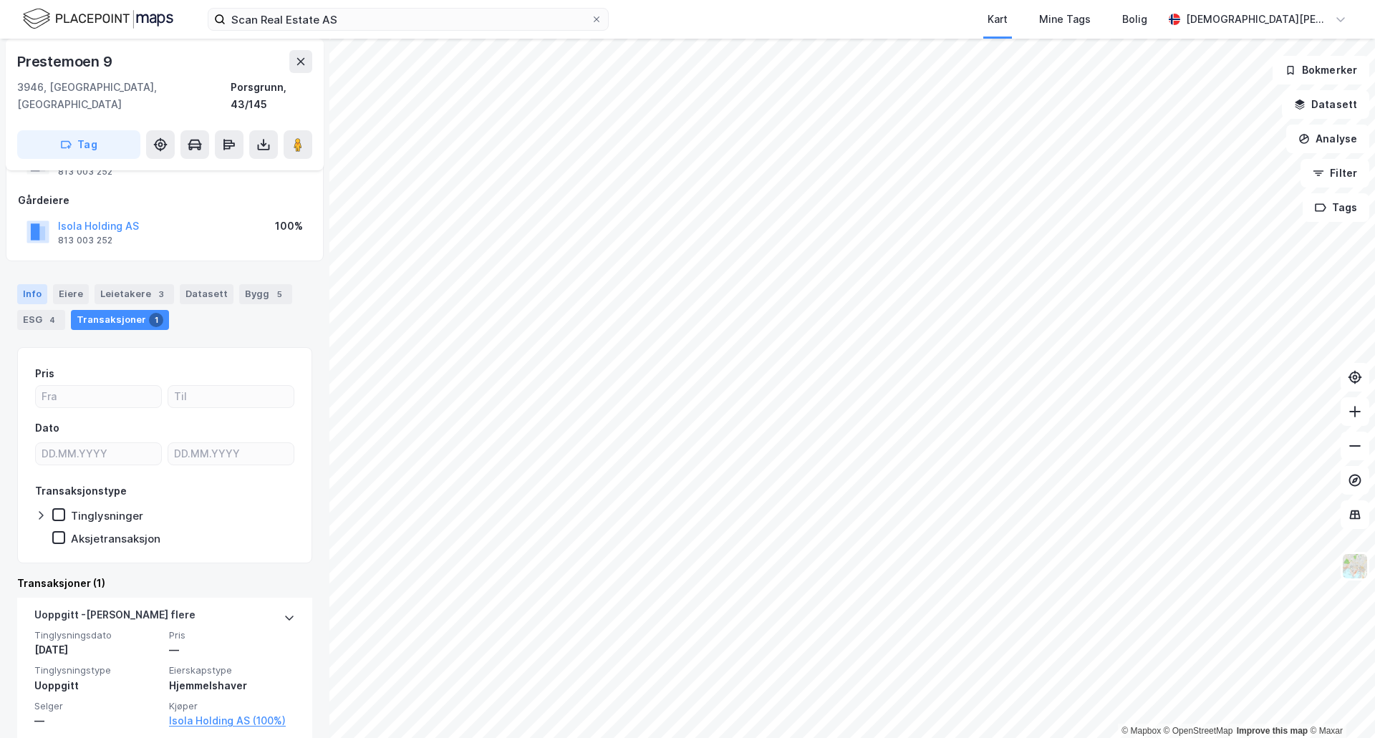
click at [41, 284] on div "Info" at bounding box center [32, 294] width 30 height 20
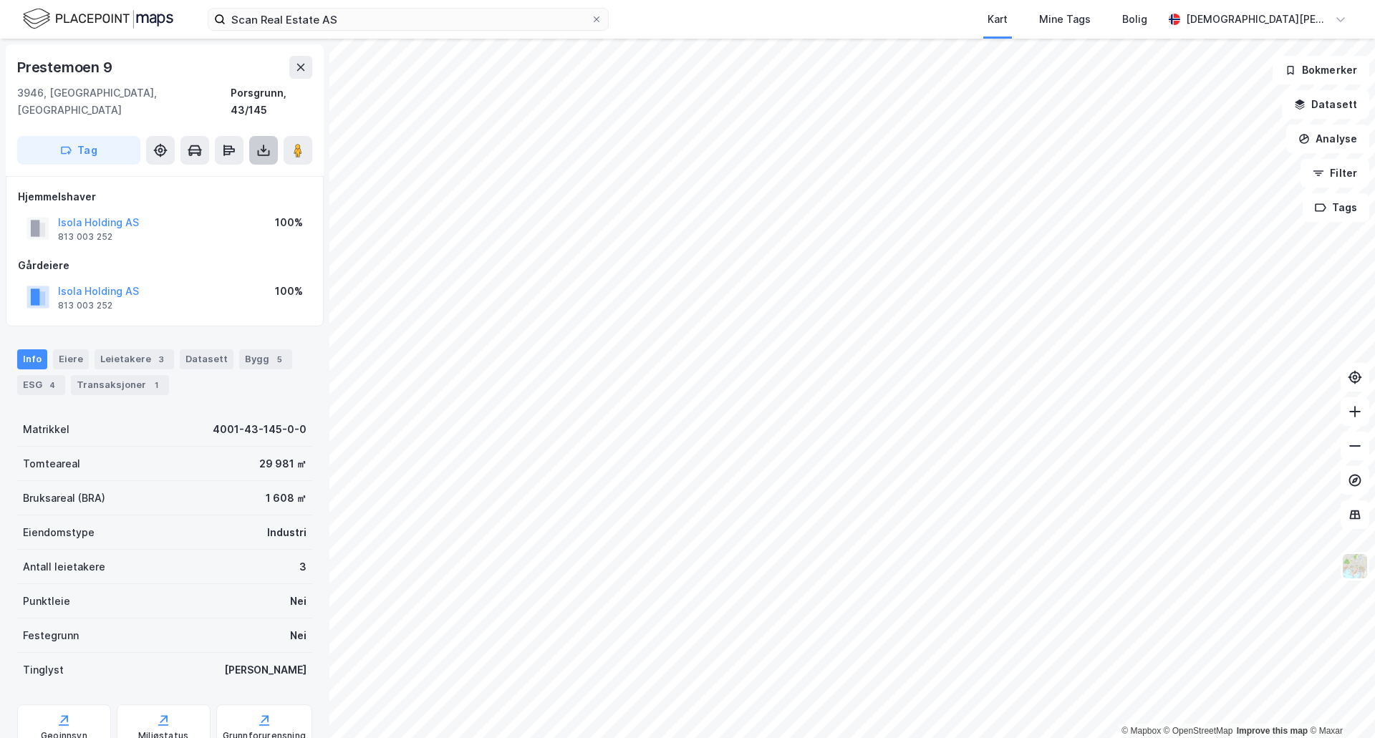
click at [268, 143] on icon at bounding box center [263, 150] width 14 height 14
click at [176, 173] on div "Last ned grunnbok" at bounding box center [192, 178] width 83 height 11
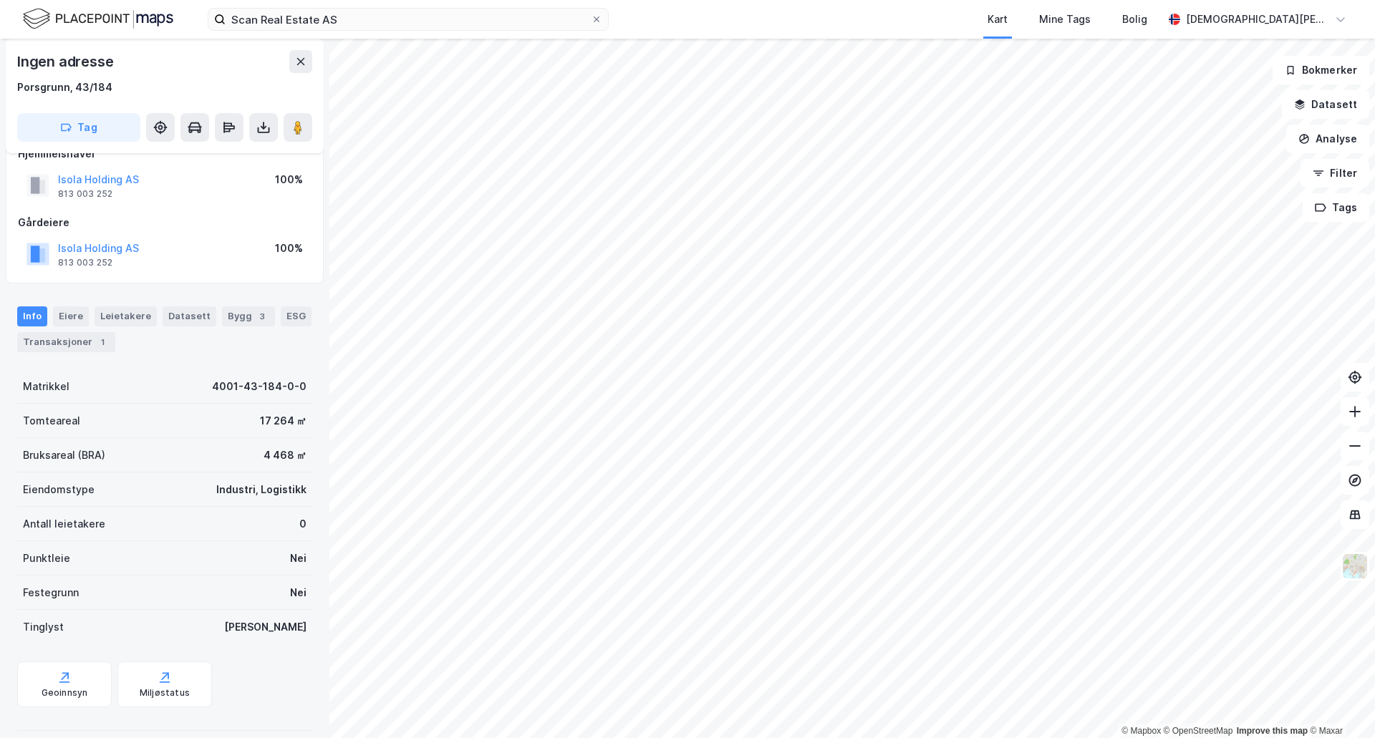
scroll to position [42, 0]
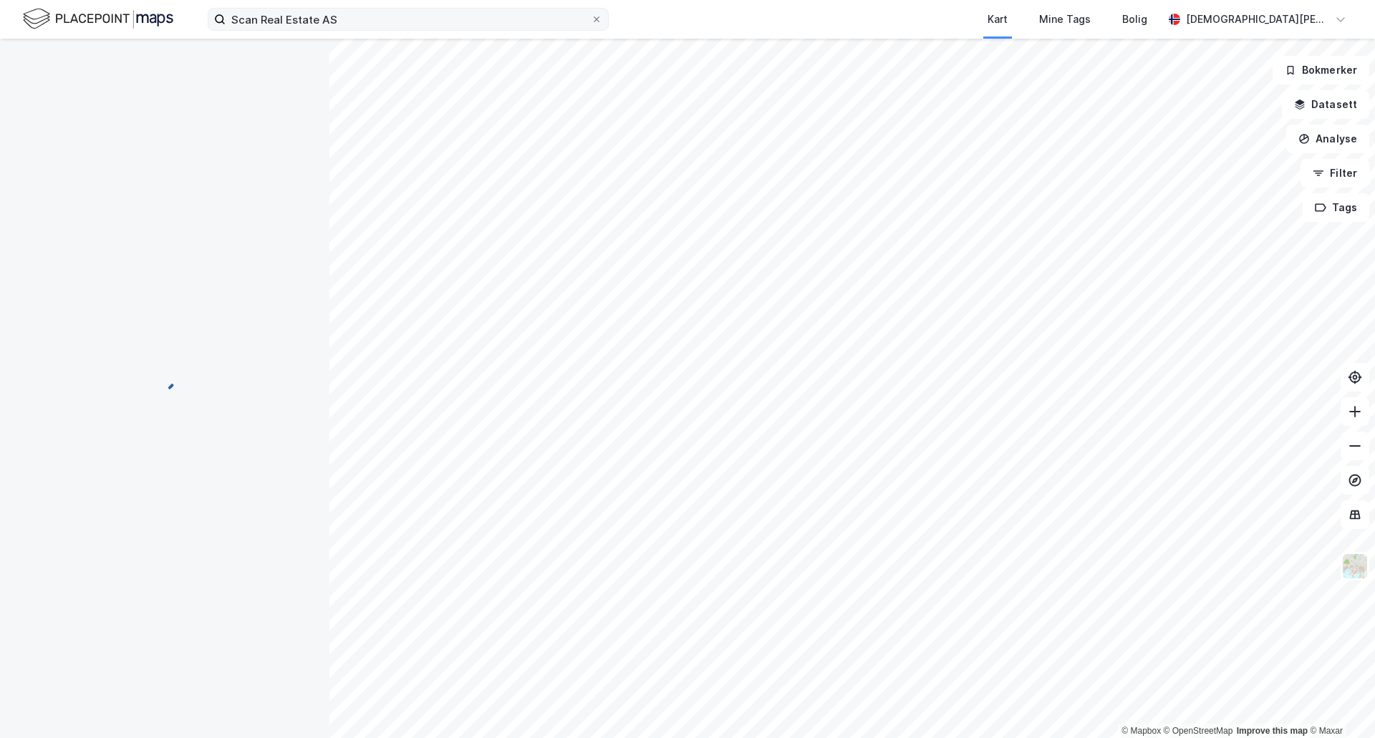
scroll to position [42, 0]
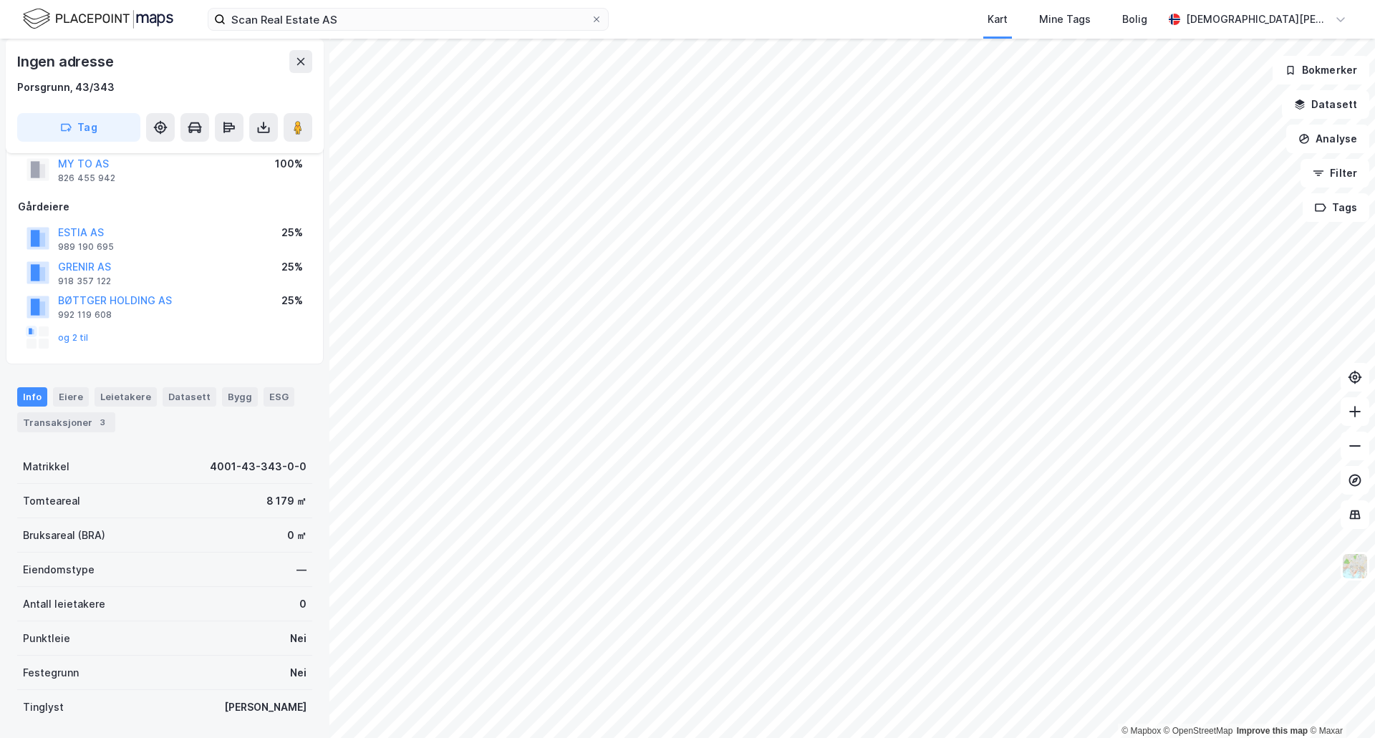
scroll to position [42, 0]
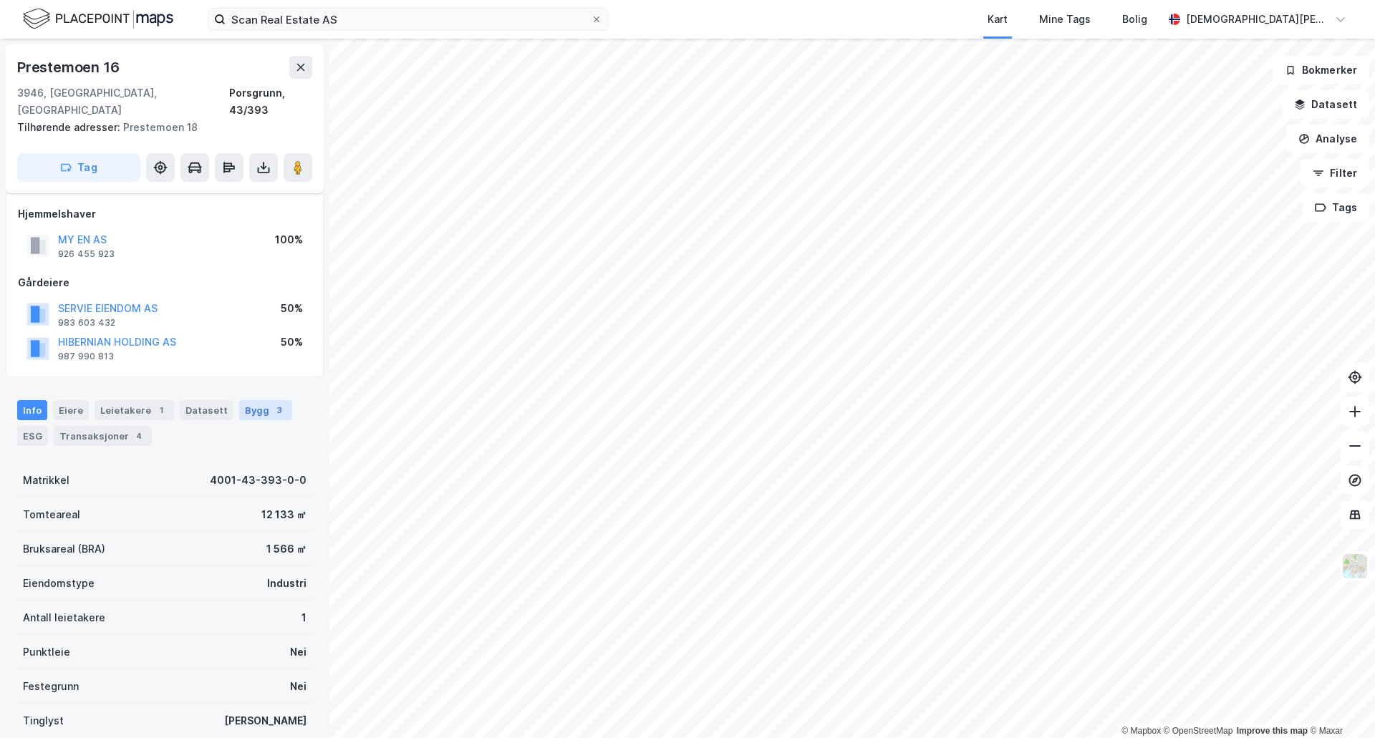
scroll to position [42, 0]
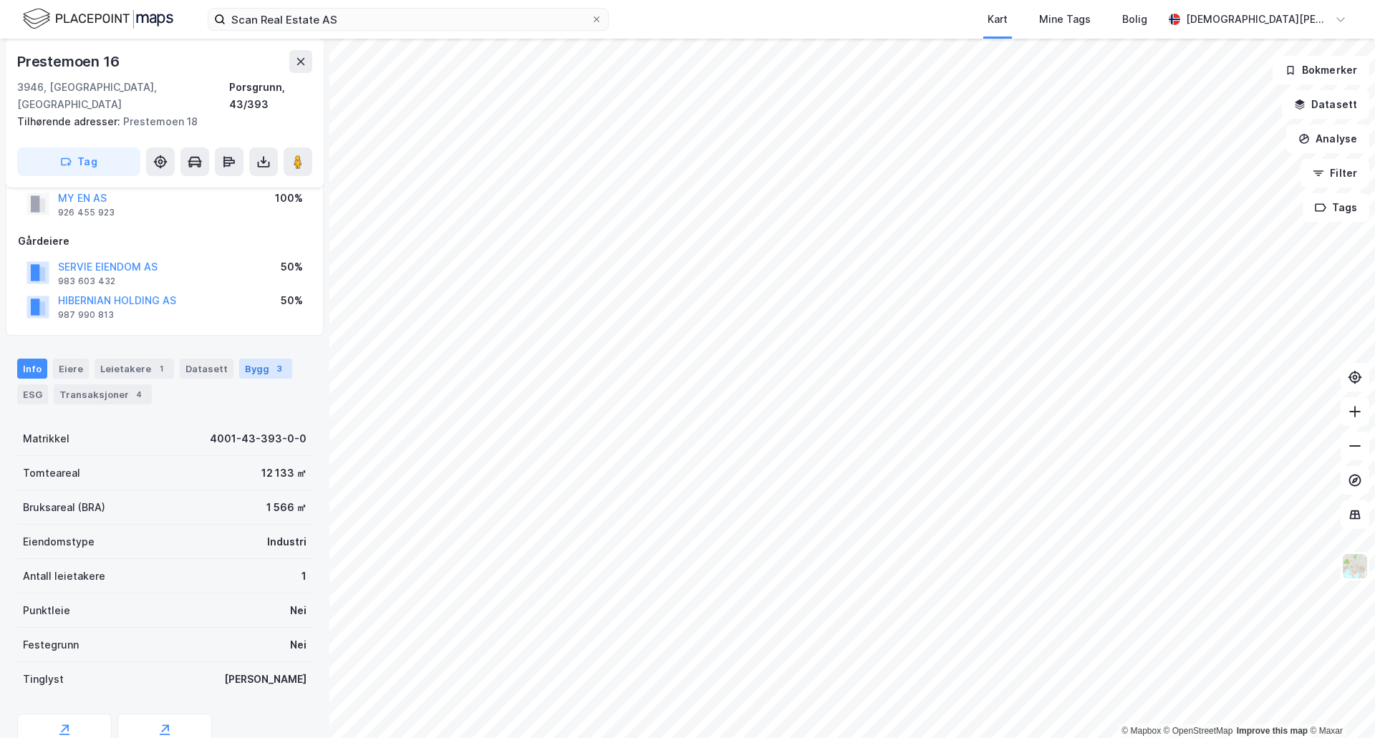
click at [258, 359] on div "Bygg 3" at bounding box center [265, 369] width 53 height 20
